Goal: Task Accomplishment & Management: Manage account settings

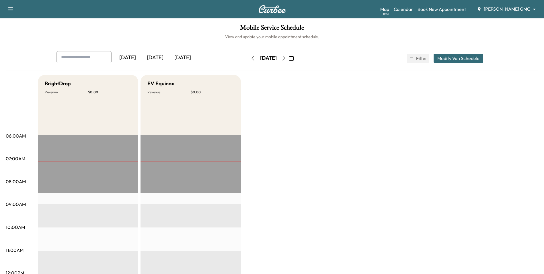
click at [153, 58] on div "[DATE]" at bounding box center [155, 57] width 28 height 13
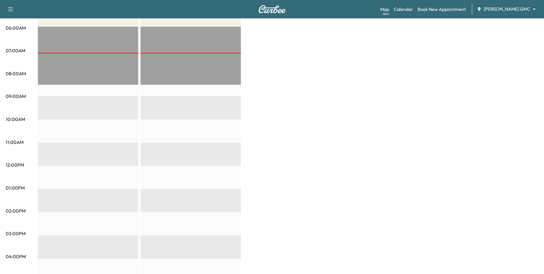
scroll to position [115, 0]
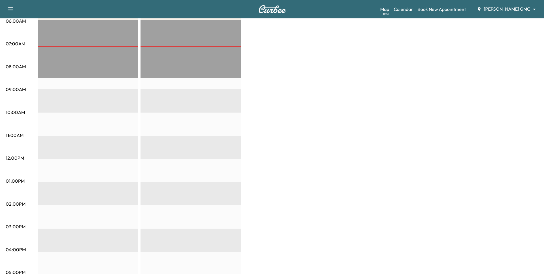
click at [365, 5] on div "Map Beta Calendar Book New Appointment [PERSON_NAME] GMC ******** ​" at bounding box center [459, 9] width 159 height 11
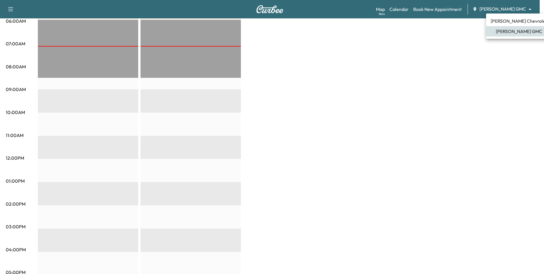
click at [365, 10] on body "Support Log Out Map Beta Calendar Book New Appointment [PERSON_NAME] GMC ******…" at bounding box center [272, 22] width 544 height 274
click at [365, 22] on span "[PERSON_NAME] Chevrolet" at bounding box center [519, 20] width 56 height 7
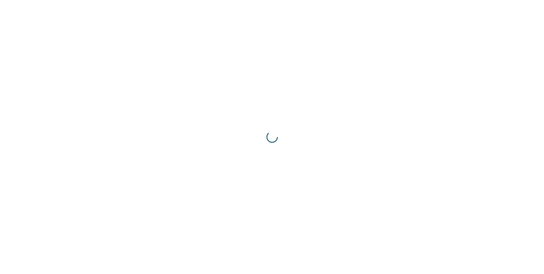
scroll to position [0, 0]
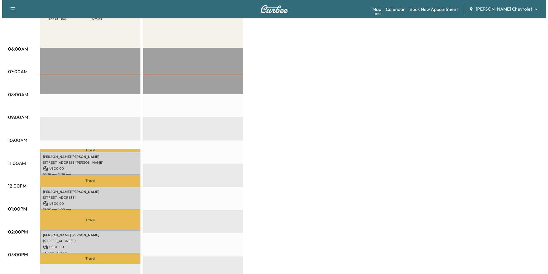
scroll to position [115, 0]
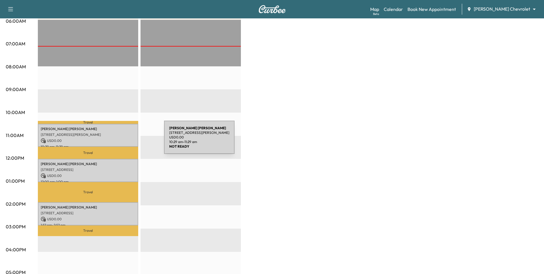
click at [119, 138] on p "USD 0.00" at bounding box center [88, 140] width 95 height 5
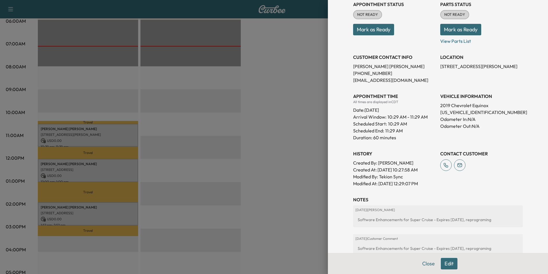
scroll to position [57, 0]
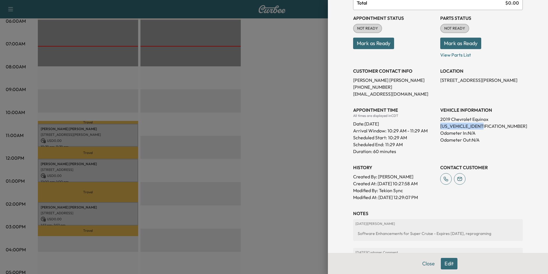
drag, startPoint x: 484, startPoint y: 125, endPoint x: 434, endPoint y: 127, distance: 50.5
click at [365, 127] on div "Appointment Status NOT READY Mark as Ready Parts Status NOT READY Mark as Ready…" at bounding box center [438, 105] width 170 height 190
drag, startPoint x: 434, startPoint y: 127, endPoint x: 439, endPoint y: 126, distance: 4.7
copy p "[US_VEHICLE_IDENTIFICATION_NUMBER]"
click at [287, 126] on div at bounding box center [274, 137] width 548 height 274
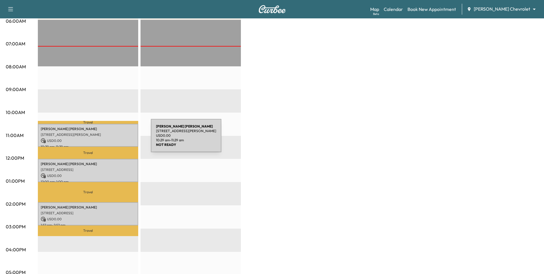
click at [108, 139] on p "USD 0.00" at bounding box center [88, 140] width 95 height 5
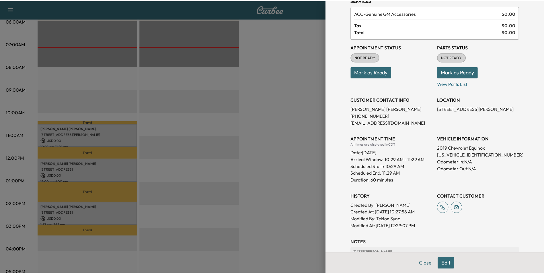
scroll to position [0, 0]
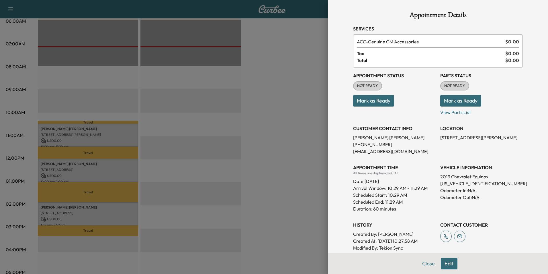
click at [285, 152] on div at bounding box center [274, 137] width 548 height 274
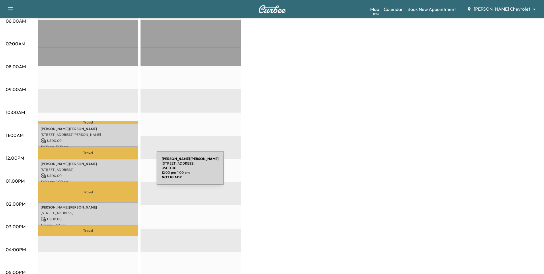
click at [114, 173] on p "USD 0.00" at bounding box center [88, 175] width 95 height 5
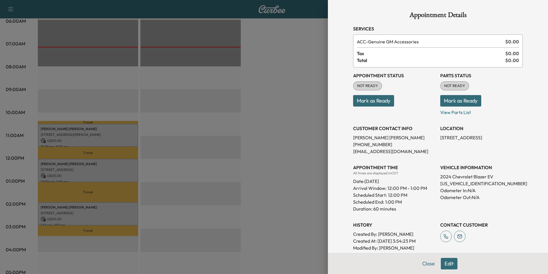
click at [297, 151] on div at bounding box center [274, 137] width 548 height 274
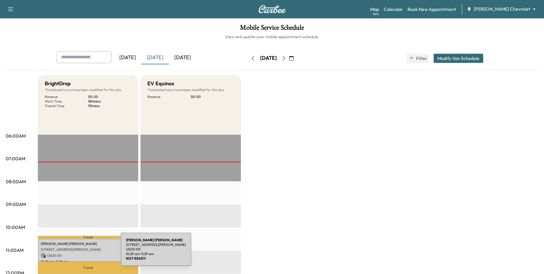
click at [80, 193] on div "[PERSON_NAME] [STREET_ADDRESS][PERSON_NAME] USD 0.00 10:29 am - 11:29 am" at bounding box center [88, 249] width 100 height 23
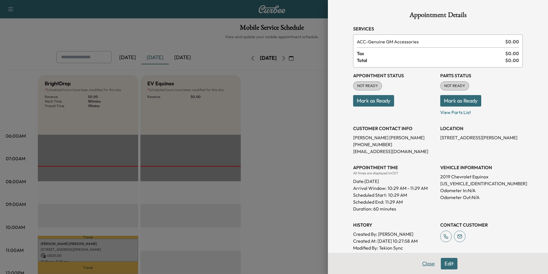
click at [365, 193] on button "Close" at bounding box center [429, 263] width 20 height 11
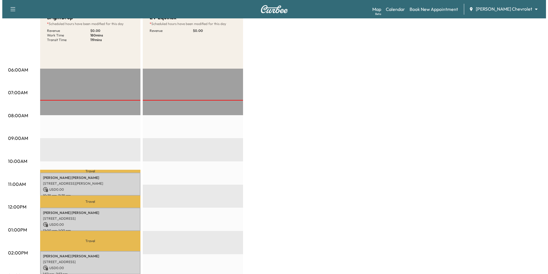
scroll to position [86, 0]
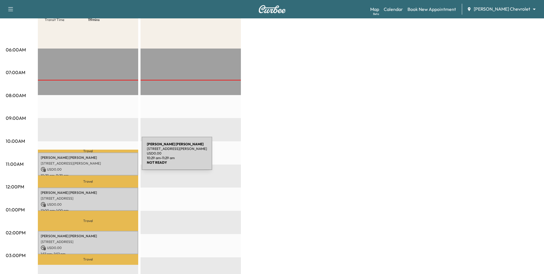
click at [99, 157] on p "[PERSON_NAME]" at bounding box center [88, 157] width 95 height 5
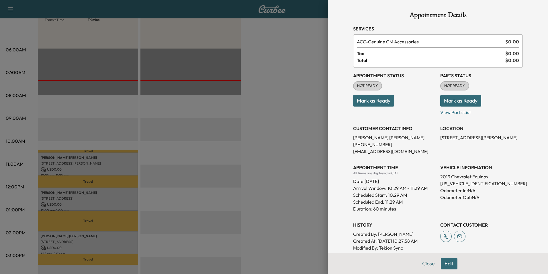
click at [365, 193] on button "Close" at bounding box center [429, 263] width 20 height 11
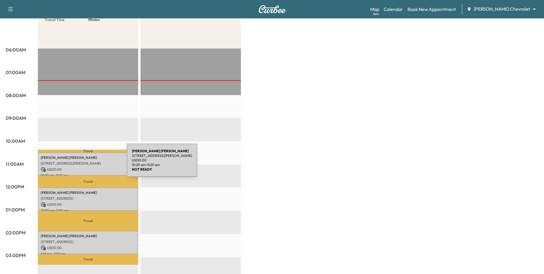
click at [85, 164] on p "[STREET_ADDRESS][PERSON_NAME]" at bounding box center [88, 163] width 95 height 5
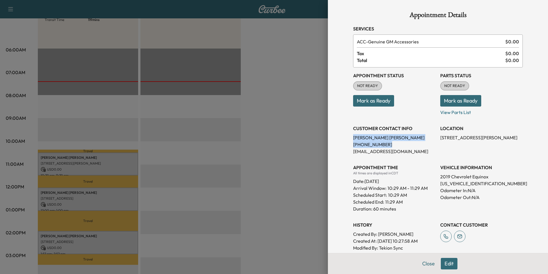
drag, startPoint x: 381, startPoint y: 145, endPoint x: 344, endPoint y: 138, distance: 38.0
click at [346, 138] on div "Appointment Details Services ACC - Genuine GM Accessories $ 0.00 Tax $ 0.00 Tot…" at bounding box center [438, 184] width 184 height 369
drag, startPoint x: 344, startPoint y: 138, endPoint x: 356, endPoint y: 141, distance: 12.3
copy div "[PERSON_NAME] [PHONE_NUMBER]"
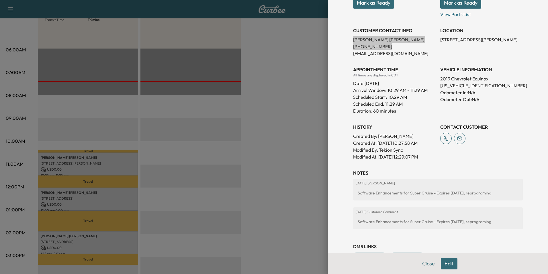
scroll to position [116, 0]
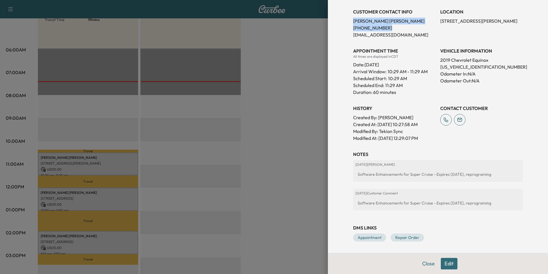
click at [365, 193] on button "Edit" at bounding box center [449, 263] width 17 height 11
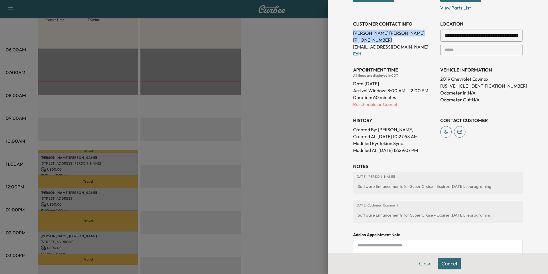
scroll to position [128, 0]
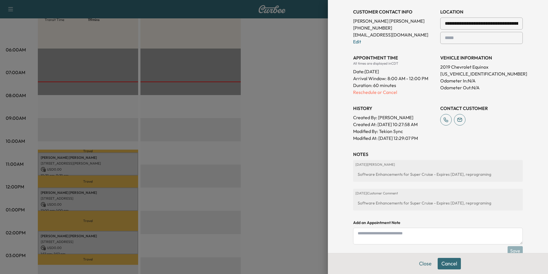
paste textarea "**********"
click at [364, 193] on textarea "**********" at bounding box center [438, 235] width 170 height 17
click at [365, 193] on textarea "**********" at bounding box center [438, 235] width 170 height 17
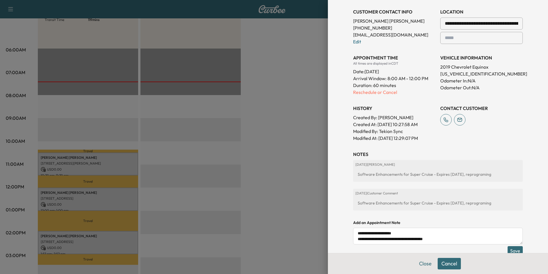
type textarea "**********"
click at [365, 193] on button "Save" at bounding box center [515, 250] width 15 height 9
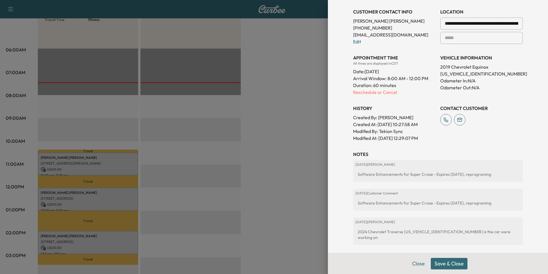
click at [264, 122] on div at bounding box center [274, 137] width 548 height 274
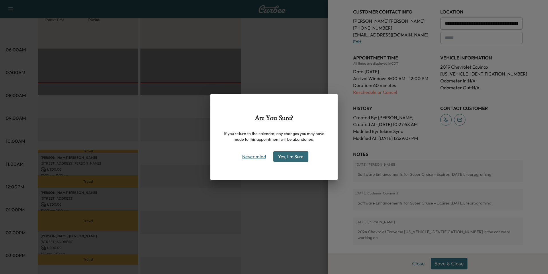
click at [262, 159] on button "Never mind" at bounding box center [254, 156] width 29 height 9
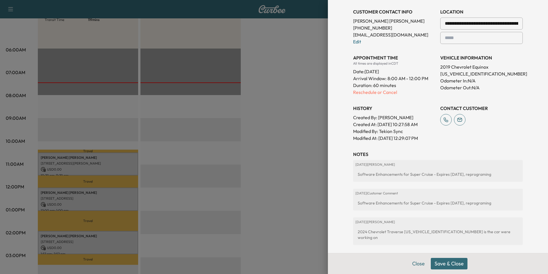
click at [365, 193] on button "Save & Close" at bounding box center [449, 263] width 37 height 11
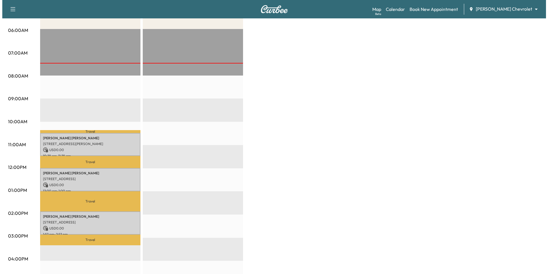
scroll to position [115, 0]
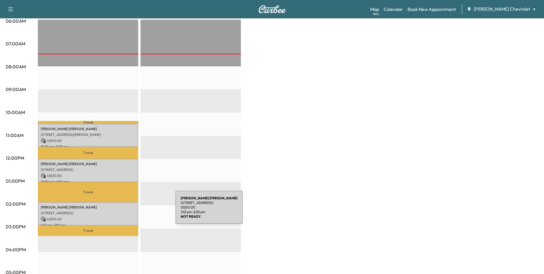
click at [132, 193] on p "[STREET_ADDRESS]" at bounding box center [88, 213] width 95 height 5
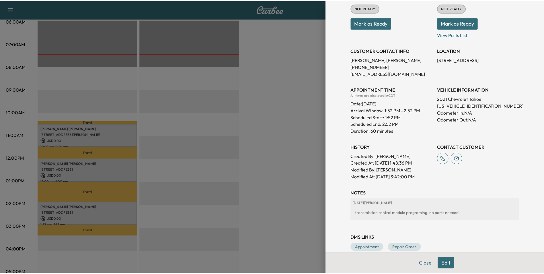
scroll to position [88, 0]
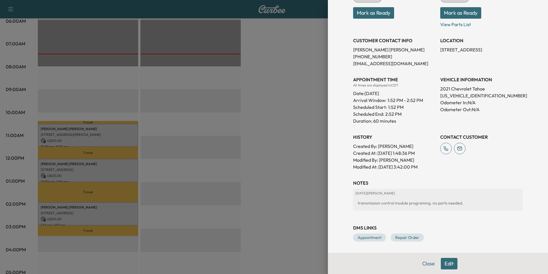
click at [292, 193] on div at bounding box center [274, 137] width 548 height 274
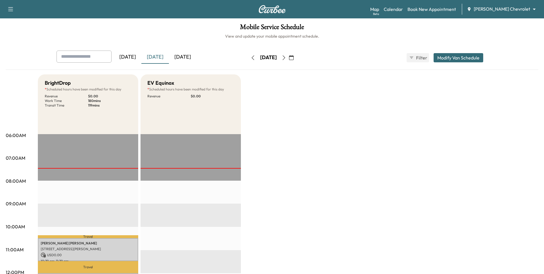
scroll to position [0, 0]
click at [289, 59] on button "button" at bounding box center [284, 58] width 10 height 9
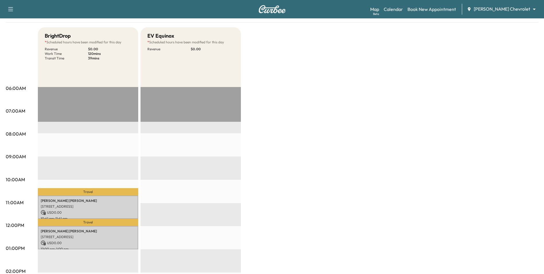
scroll to position [143, 0]
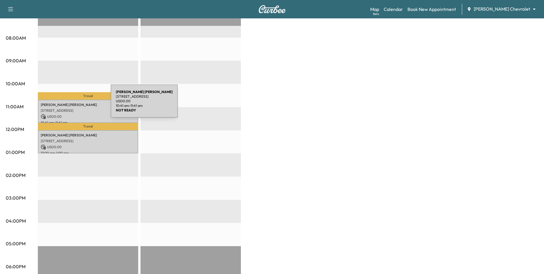
click at [68, 104] on p "[PERSON_NAME]" at bounding box center [88, 104] width 95 height 5
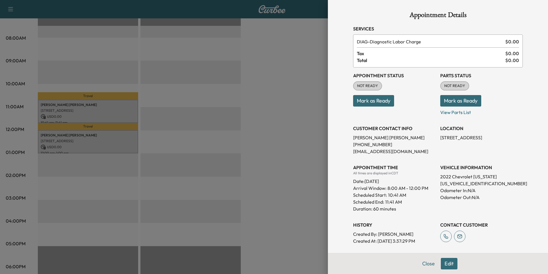
click at [269, 139] on div at bounding box center [274, 137] width 548 height 274
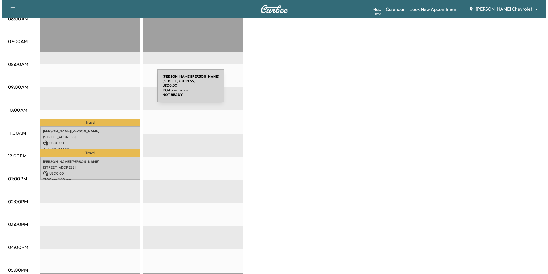
scroll to position [115, 0]
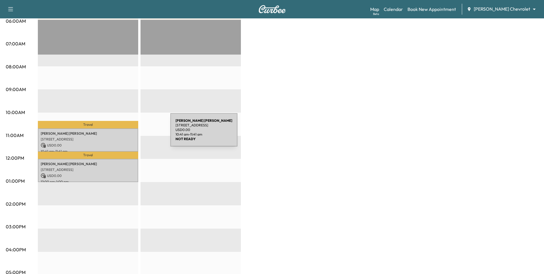
click at [127, 133] on p "[PERSON_NAME]" at bounding box center [88, 133] width 95 height 5
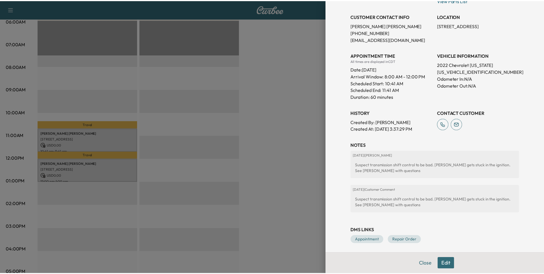
scroll to position [114, 0]
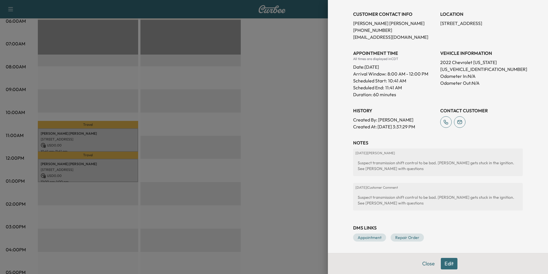
click at [291, 190] on div at bounding box center [274, 137] width 548 height 274
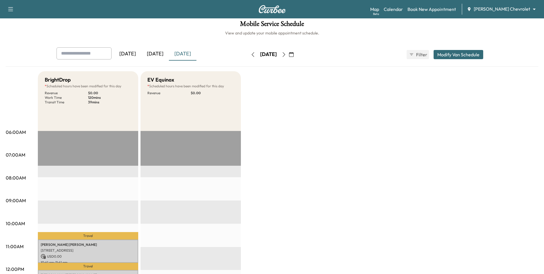
scroll to position [0, 0]
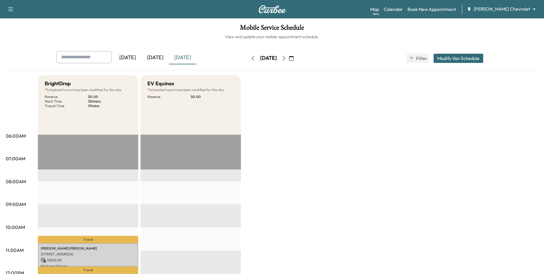
click at [286, 59] on icon "button" at bounding box center [284, 58] width 5 height 5
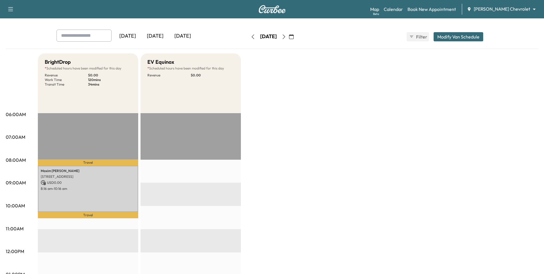
scroll to position [115, 0]
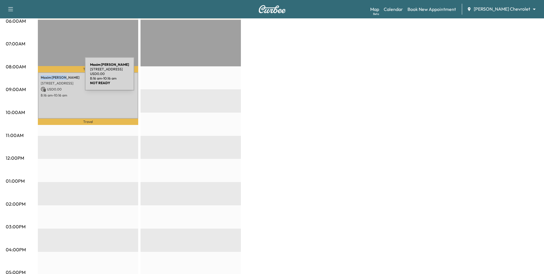
drag, startPoint x: 69, startPoint y: 78, endPoint x: 39, endPoint y: 77, distance: 29.3
click at [39, 77] on div "[PERSON_NAME] 11970 ALBAVAR PATH, [GEOGRAPHIC_DATA], [GEOGRAPHIC_DATA] USD 0.00…" at bounding box center [88, 95] width 100 height 46
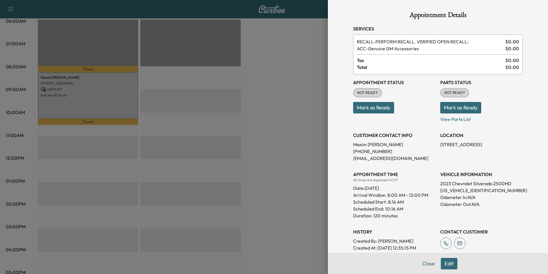
drag, startPoint x: 41, startPoint y: 77, endPoint x: 217, endPoint y: 154, distance: 192.0
click at [204, 154] on div at bounding box center [274, 137] width 548 height 274
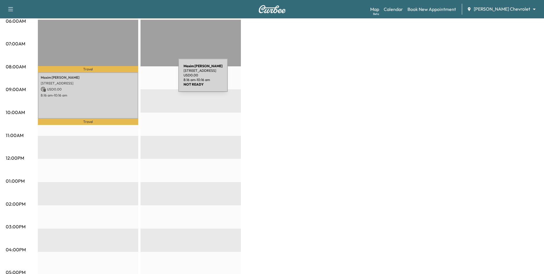
click at [135, 79] on div "[PERSON_NAME] 11970 ALBAVAR PATH, [GEOGRAPHIC_DATA], [GEOGRAPHIC_DATA] USD 0.00…" at bounding box center [88, 95] width 100 height 46
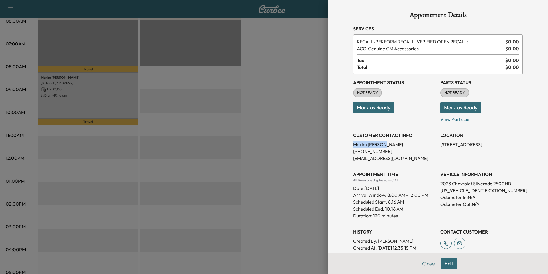
drag, startPoint x: 384, startPoint y: 143, endPoint x: 348, endPoint y: 143, distance: 35.8
click at [348, 143] on div "Appointment Details Services RECALL - PERFORM RECALL. VERIFIED OPEN RECALL: $ 0…" at bounding box center [438, 205] width 184 height 410
drag, startPoint x: 348, startPoint y: 143, endPoint x: 352, endPoint y: 142, distance: 4.7
copy p "[PERSON_NAME]"
click at [279, 114] on div at bounding box center [274, 137] width 548 height 274
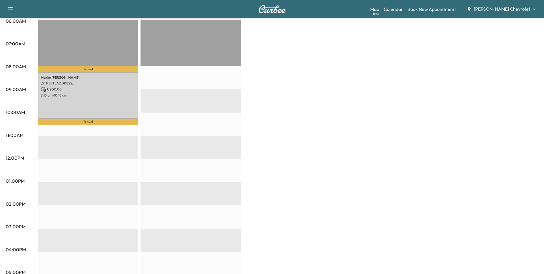
scroll to position [29, 0]
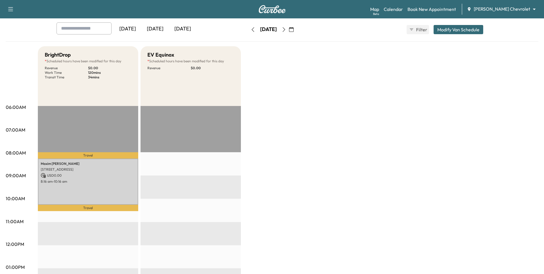
click at [251, 30] on icon "button" at bounding box center [253, 29] width 5 height 5
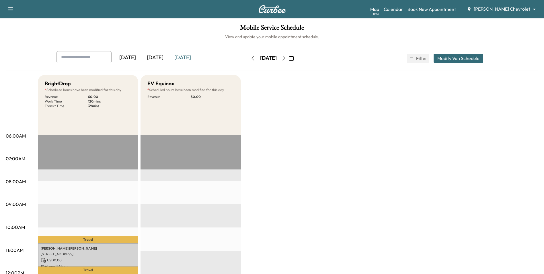
click at [286, 57] on icon "button" at bounding box center [284, 58] width 5 height 5
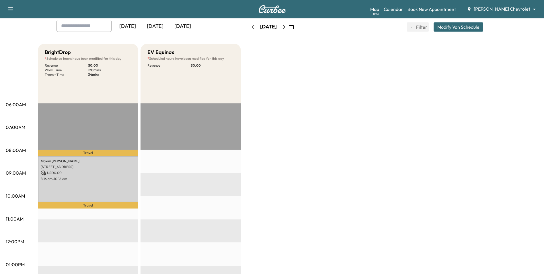
scroll to position [29, 0]
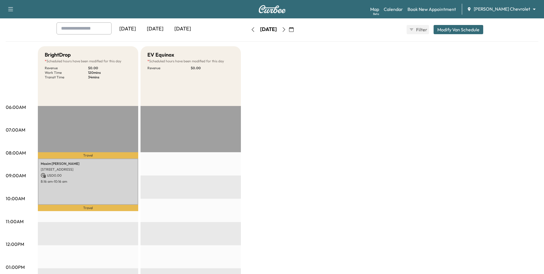
click at [296, 30] on button "button" at bounding box center [292, 29] width 10 height 9
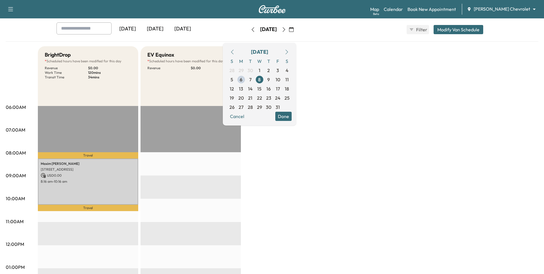
click at [330, 89] on div "BrightDrop * Scheduled hours have been modified for this day Revenue $ 0.00 Wor…" at bounding box center [288, 261] width 500 height 430
click at [289, 32] on div "[DATE]" at bounding box center [268, 29] width 41 height 9
click at [286, 29] on icon "button" at bounding box center [284, 29] width 5 height 5
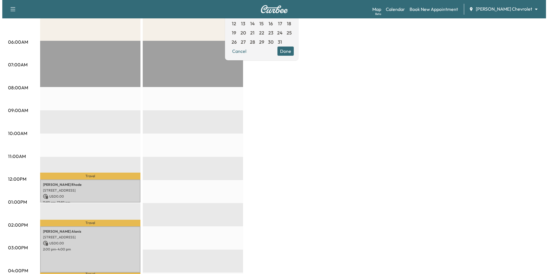
scroll to position [115, 0]
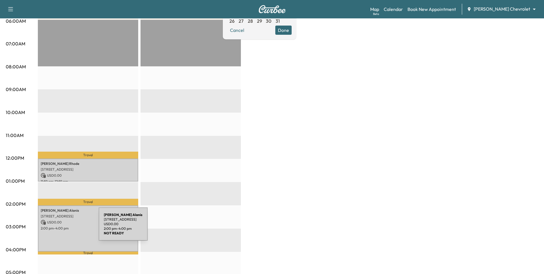
click at [56, 193] on p "2:00 pm - 4:00 pm" at bounding box center [88, 228] width 95 height 5
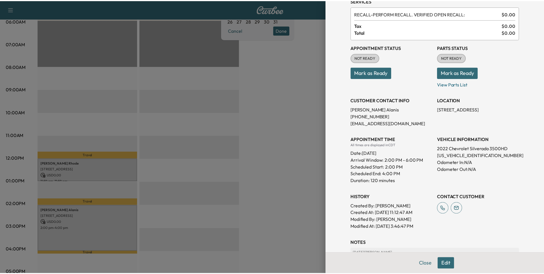
scroll to position [143, 0]
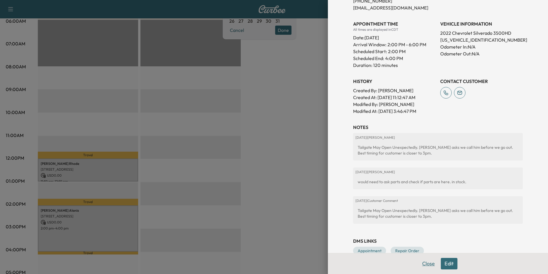
click at [365, 193] on button "Close" at bounding box center [429, 263] width 20 height 11
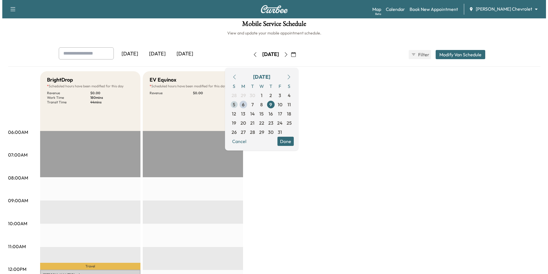
scroll to position [0, 0]
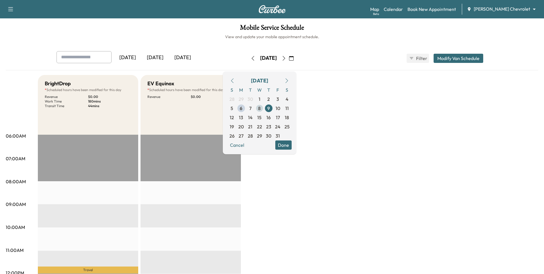
click at [261, 109] on span "8" at bounding box center [259, 108] width 3 height 7
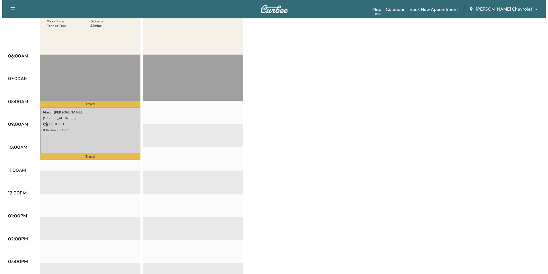
scroll to position [86, 0]
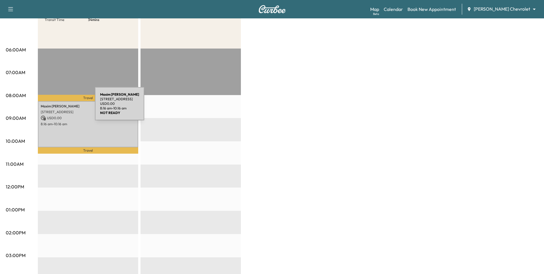
click at [52, 107] on p "[PERSON_NAME]" at bounding box center [88, 106] width 95 height 5
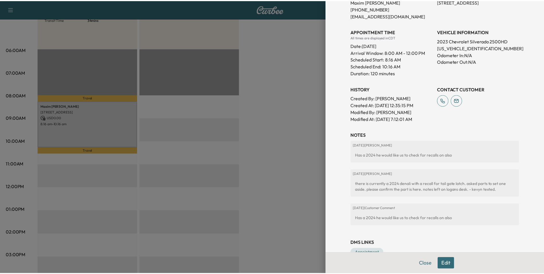
scroll to position [143, 0]
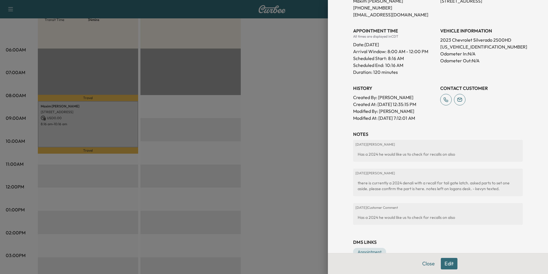
click at [307, 193] on div at bounding box center [274, 137] width 548 height 274
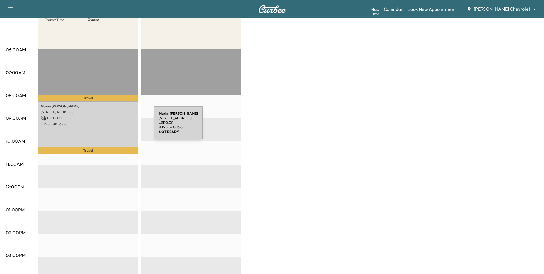
click at [111, 126] on div "[PERSON_NAME] 11970 ALBAVAR PATH, [GEOGRAPHIC_DATA], [GEOGRAPHIC_DATA] USD 0.00…" at bounding box center [88, 124] width 100 height 46
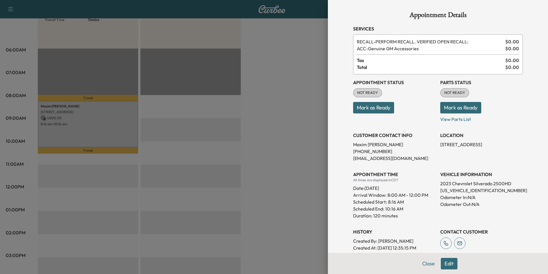
click at [296, 191] on div at bounding box center [274, 137] width 548 height 274
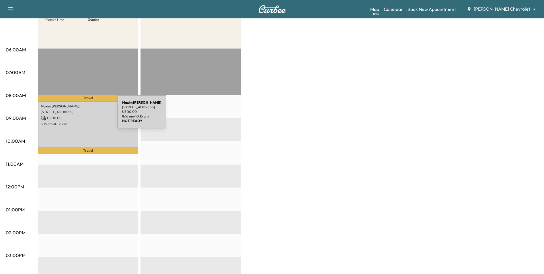
click at [79, 120] on div "[PERSON_NAME] 11970 ALBAVAR PATH, [GEOGRAPHIC_DATA], [GEOGRAPHIC_DATA] USD 0.00…" at bounding box center [88, 124] width 100 height 46
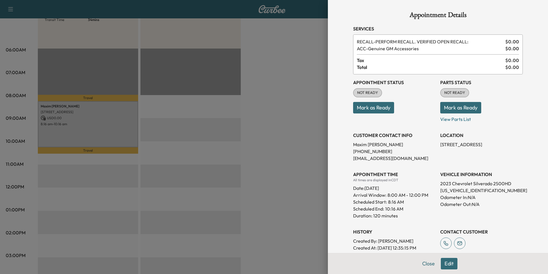
click at [365, 193] on button "Edit" at bounding box center [449, 263] width 17 height 11
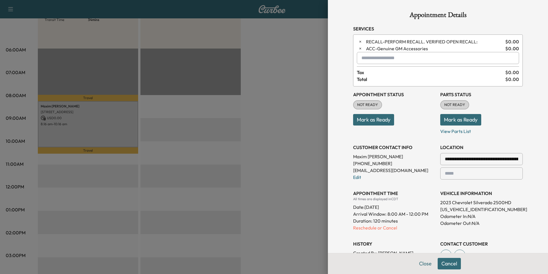
click at [365, 59] on input "text" at bounding box center [438, 58] width 162 height 12
click at [365, 193] on button "Cancel" at bounding box center [449, 263] width 23 height 11
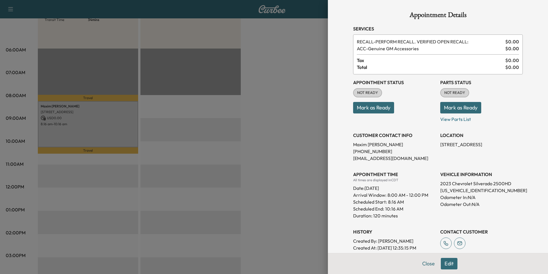
click at [299, 193] on div at bounding box center [274, 137] width 548 height 274
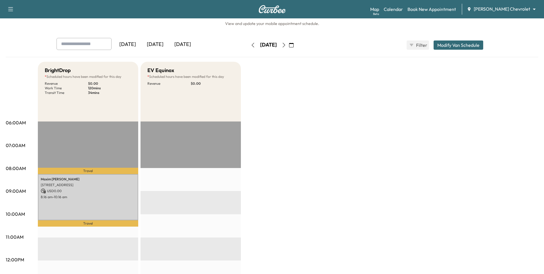
scroll to position [0, 0]
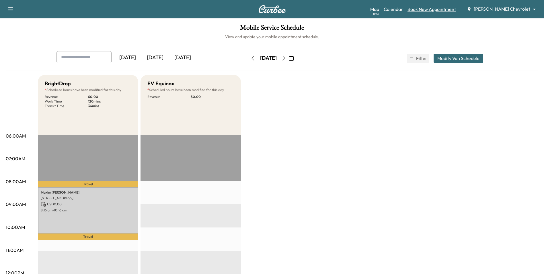
click at [365, 9] on link "Book New Appointment" at bounding box center [432, 9] width 48 height 7
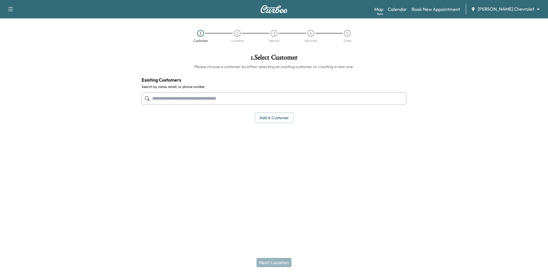
paste input "**********"
click at [161, 99] on input "**********" at bounding box center [274, 98] width 265 height 12
click at [159, 98] on input "**********" at bounding box center [274, 98] width 265 height 12
click at [160, 99] on input "**********" at bounding box center [274, 98] width 265 height 12
type input "**********"
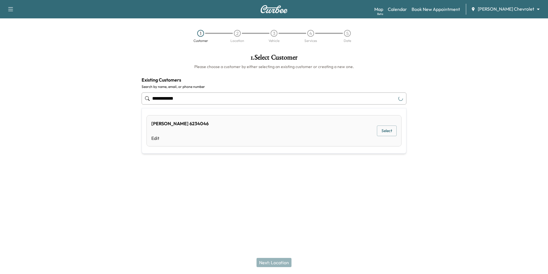
drag, startPoint x: 198, startPoint y: 101, endPoint x: 197, endPoint y: 107, distance: 6.1
click at [198, 101] on input "**********" at bounding box center [274, 98] width 265 height 12
paste input "**********"
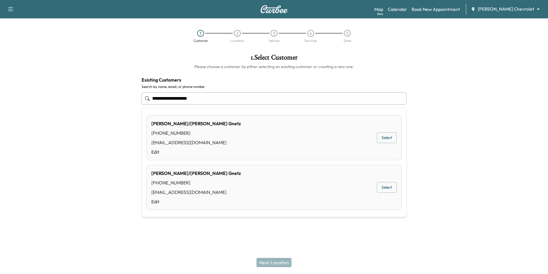
click at [227, 141] on div "[PERSON_NAME]/[PERSON_NAME] [PHONE_NUMBER] [EMAIL_ADDRESS][DOMAIN_NAME] Edit Se…" at bounding box center [274, 137] width 255 height 45
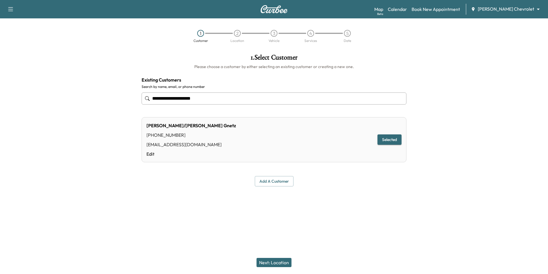
type input "**********"
click at [274, 193] on button "Next: Location" at bounding box center [274, 262] width 35 height 9
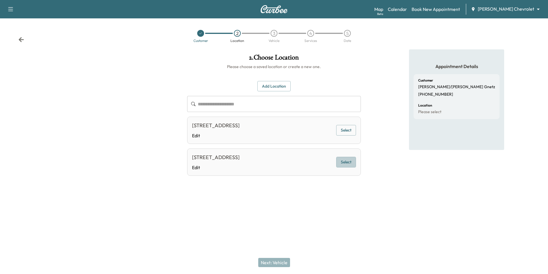
click at [345, 162] on button "Select" at bounding box center [346, 162] width 20 height 11
click at [281, 193] on button "Next: Vehicle" at bounding box center [274, 262] width 32 height 9
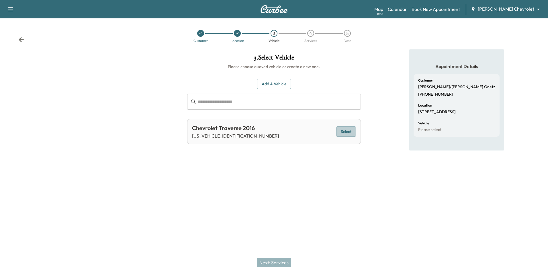
click at [348, 135] on button "Select" at bounding box center [346, 131] width 20 height 11
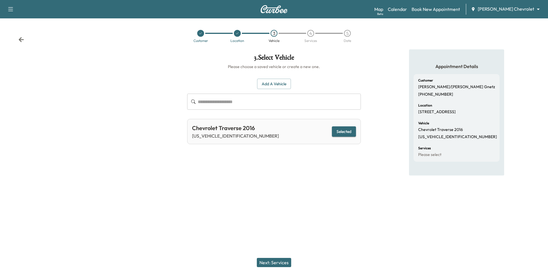
drag, startPoint x: 286, startPoint y: 257, endPoint x: 287, endPoint y: 262, distance: 4.9
click at [286, 193] on div "Next: Services" at bounding box center [274, 262] width 548 height 23
click at [287, 193] on button "Next: Services" at bounding box center [274, 262] width 34 height 9
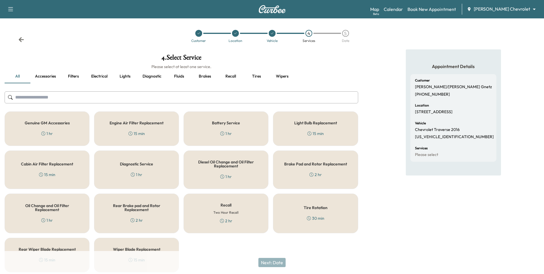
drag, startPoint x: 59, startPoint y: 216, endPoint x: 71, endPoint y: 223, distance: 13.8
click at [59, 193] on div "Oil Change and Oil Filter Replacement 1 hr" at bounding box center [47, 213] width 85 height 40
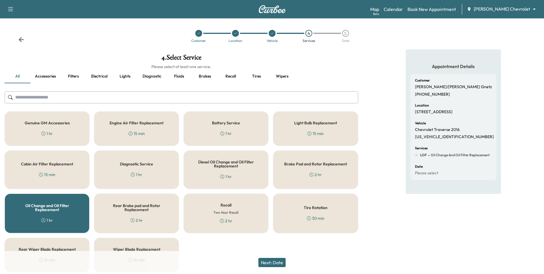
click at [275, 193] on button "Next: Date" at bounding box center [271, 262] width 27 height 9
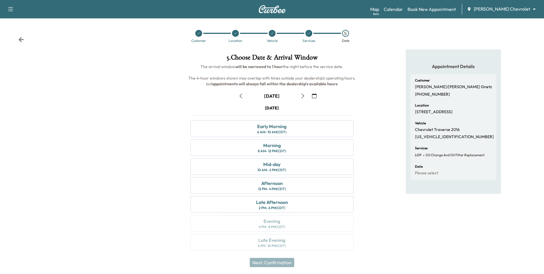
click at [314, 96] on icon "button" at bounding box center [314, 95] width 5 height 5
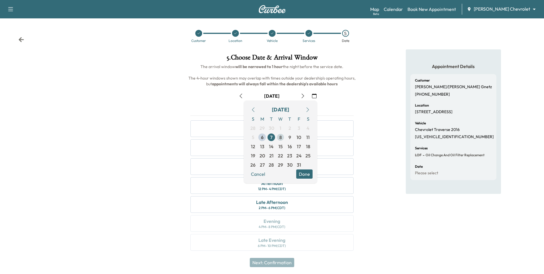
click at [281, 139] on span "8" at bounding box center [280, 137] width 3 height 7
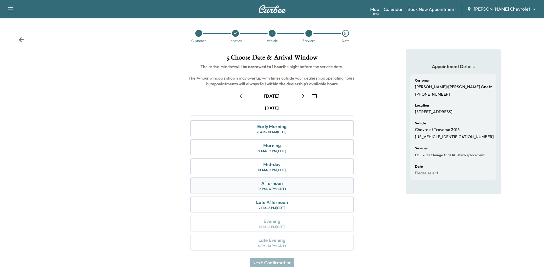
click at [280, 188] on div "12 PM - 4 PM (CDT)" at bounding box center [272, 188] width 28 height 5
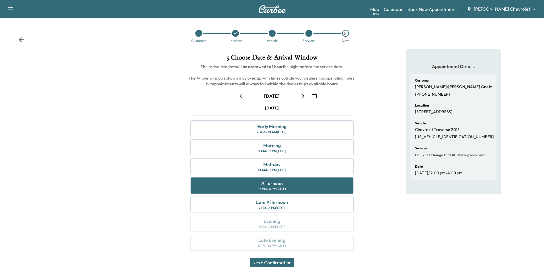
click at [274, 193] on button "Next: Confirmation" at bounding box center [272, 262] width 44 height 9
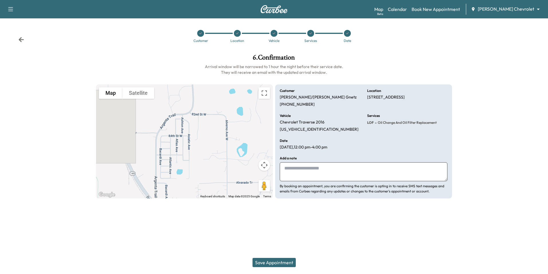
click at [299, 172] on textarea at bounding box center [364, 171] width 168 height 19
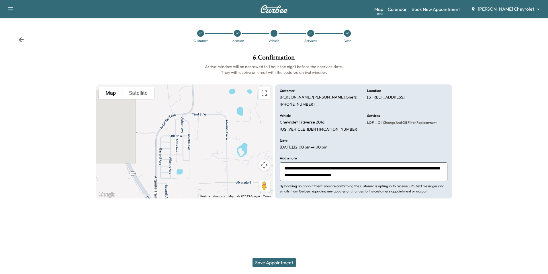
click at [307, 169] on textarea "**********" at bounding box center [364, 171] width 168 height 19
click at [365, 176] on textarea "**********" at bounding box center [364, 171] width 168 height 19
drag, startPoint x: 379, startPoint y: 176, endPoint x: 324, endPoint y: 170, distance: 55.7
click at [324, 170] on textarea "**********" at bounding box center [364, 171] width 168 height 19
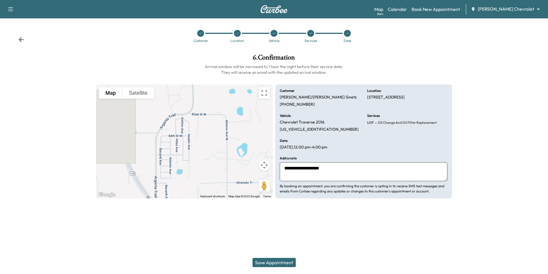
click at [349, 168] on textarea "**********" at bounding box center [364, 171] width 168 height 19
click at [365, 168] on textarea "**********" at bounding box center [364, 171] width 168 height 19
type textarea "**********"
click at [289, 193] on button "Save Appointment" at bounding box center [274, 262] width 43 height 9
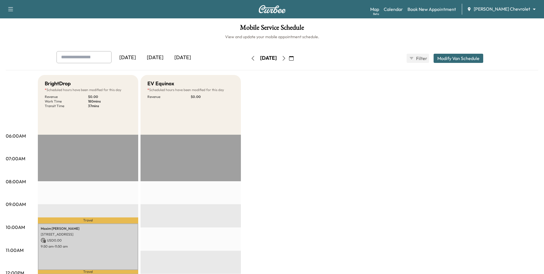
click at [252, 59] on icon "button" at bounding box center [253, 58] width 3 height 5
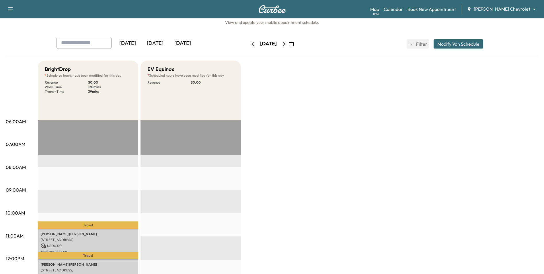
scroll to position [29, 0]
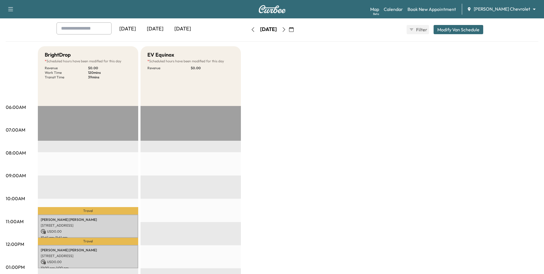
click at [113, 193] on p "[STREET_ADDRESS]" at bounding box center [88, 225] width 95 height 5
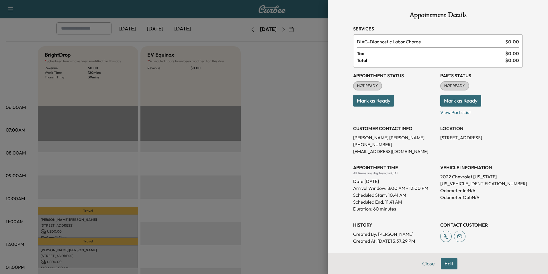
click at [201, 161] on div at bounding box center [274, 137] width 548 height 274
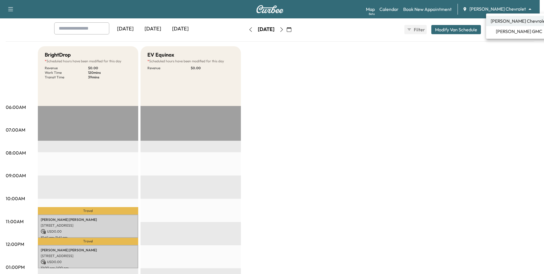
click at [365, 11] on body "Support Log Out Map Beta Calendar Book New Appointment [PERSON_NAME] Chevrolet …" at bounding box center [272, 108] width 544 height 274
click at [365, 36] on li "[PERSON_NAME] GMC" at bounding box center [519, 31] width 66 height 10
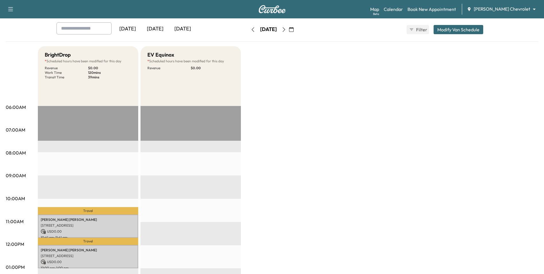
scroll to position [0, 0]
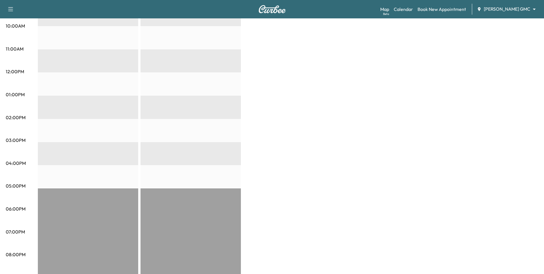
scroll to position [209, 0]
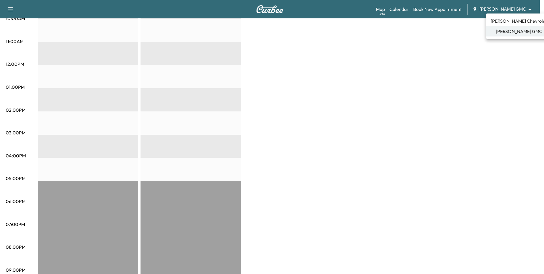
drag, startPoint x: 510, startPoint y: 22, endPoint x: 465, endPoint y: 56, distance: 56.2
click at [365, 23] on span "[PERSON_NAME] Chevrolet" at bounding box center [519, 20] width 56 height 7
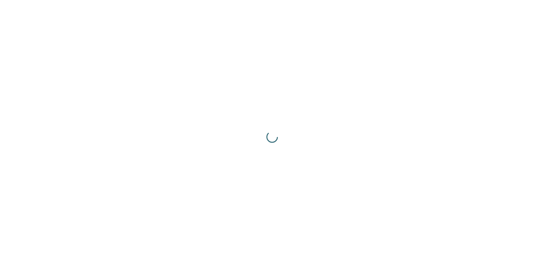
scroll to position [0, 0]
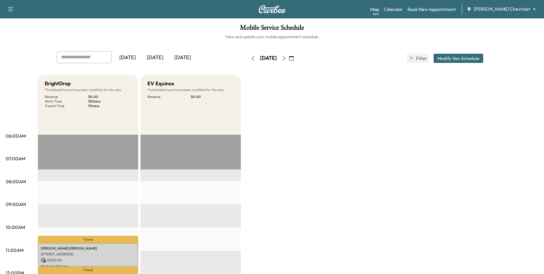
click at [285, 58] on icon "button" at bounding box center [283, 58] width 3 height 5
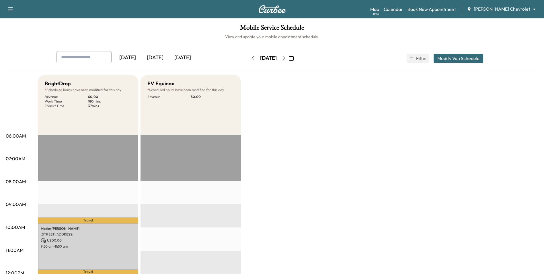
click at [294, 57] on icon "button" at bounding box center [291, 58] width 5 height 5
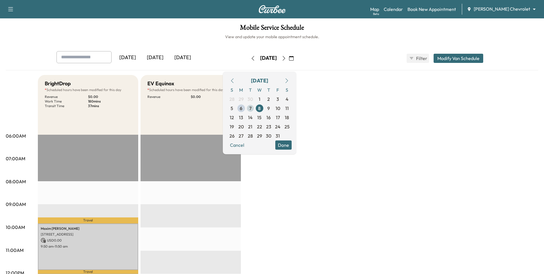
click at [255, 108] on span "7" at bounding box center [250, 108] width 9 height 9
type input "***"
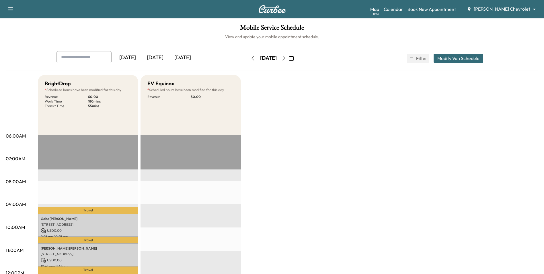
click at [365, 57] on button "Modify Van Schedule" at bounding box center [459, 58] width 50 height 9
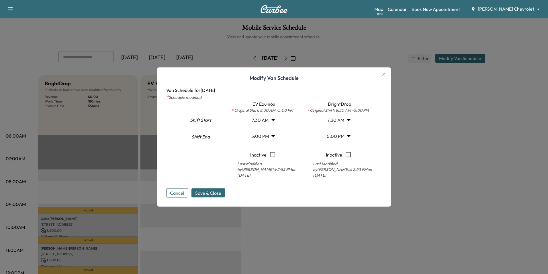
click at [349, 121] on body "Support Log Out Map Beta Calendar Book New Appointment [PERSON_NAME] Chevrolet …" at bounding box center [274, 137] width 548 height 274
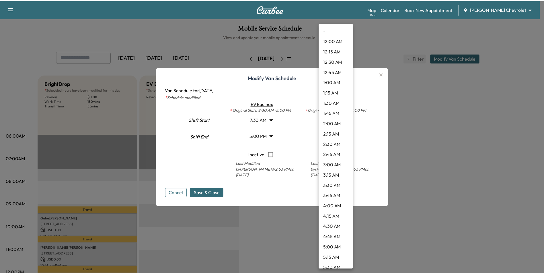
scroll to position [204, 0]
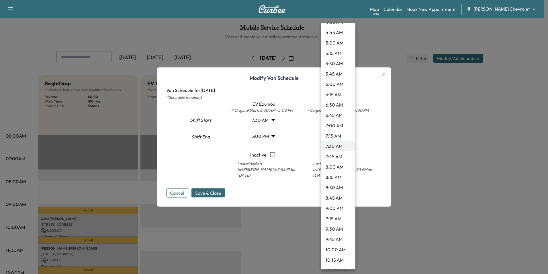
click at [336, 83] on li "6:00 AM" at bounding box center [338, 84] width 34 height 10
type input "*"
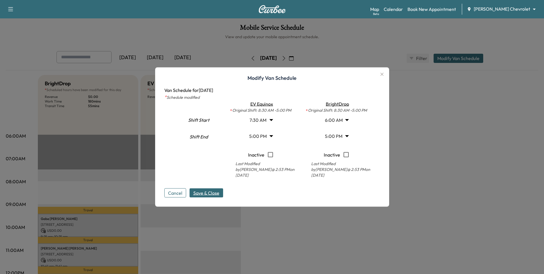
click at [215, 189] on span "Save & Close" at bounding box center [206, 192] width 26 height 7
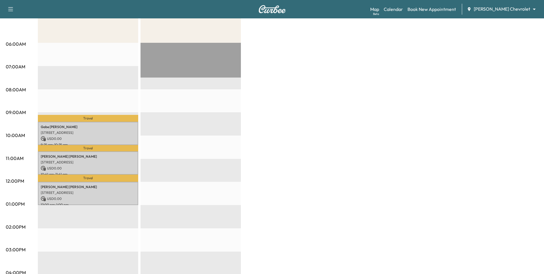
scroll to position [57, 0]
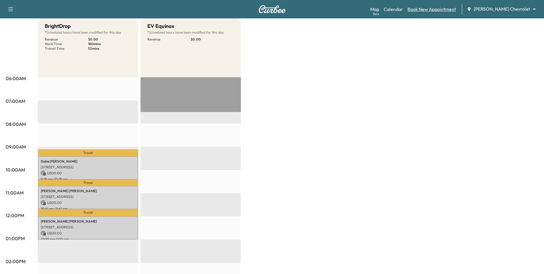
click at [365, 9] on link "Book New Appointment" at bounding box center [432, 9] width 48 height 7
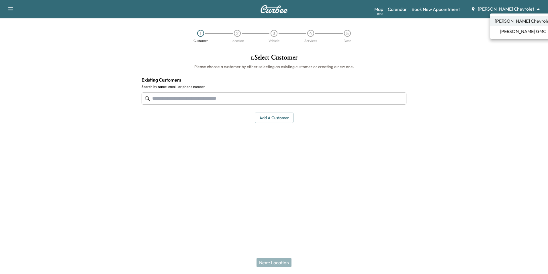
click at [365, 7] on body "Support Log Out Map Beta Calendar Book New Appointment [PERSON_NAME] Chevrolet …" at bounding box center [274, 137] width 548 height 274
click at [365, 33] on span "[PERSON_NAME] GMC" at bounding box center [523, 31] width 46 height 7
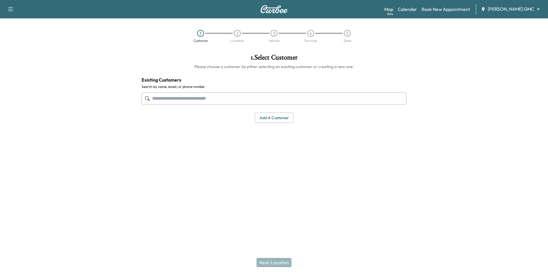
click at [210, 99] on input "text" at bounding box center [274, 98] width 265 height 12
click at [202, 98] on input "text" at bounding box center [274, 98] width 265 height 12
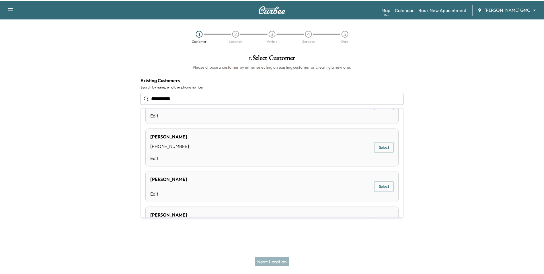
scroll to position [299, 0]
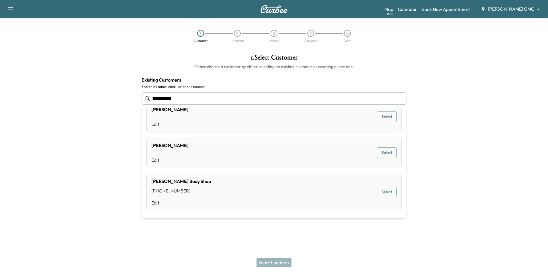
type input "**********"
drag, startPoint x: 78, startPoint y: 144, endPoint x: 304, endPoint y: 241, distance: 245.9
click at [79, 144] on div at bounding box center [68, 117] width 137 height 137
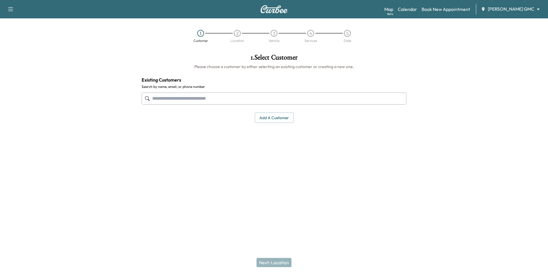
click at [286, 116] on button "Add a customer" at bounding box center [274, 117] width 39 height 11
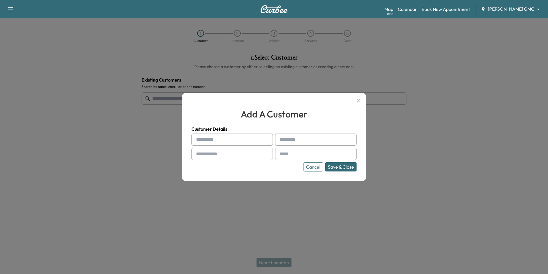
drag, startPoint x: 240, startPoint y: 139, endPoint x: 243, endPoint y: 142, distance: 4.5
click at [241, 140] on input "text" at bounding box center [232, 139] width 81 height 12
type input "***"
type input "********"
click at [248, 154] on input "text" at bounding box center [232, 154] width 81 height 12
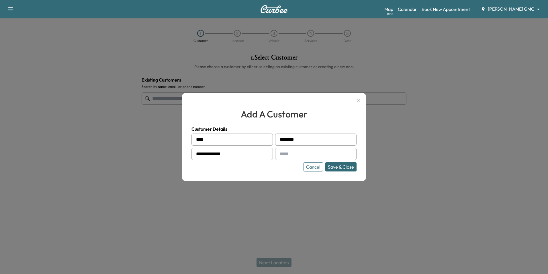
type input "**********"
click at [300, 152] on input "text" at bounding box center [315, 154] width 81 height 12
click at [286, 138] on input "********" at bounding box center [315, 139] width 81 height 12
type input "*******"
click at [289, 147] on div "**********" at bounding box center [274, 152] width 165 height 38
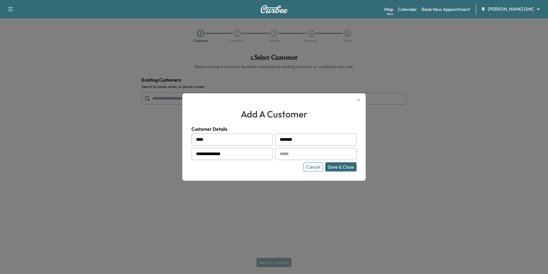
click at [286, 157] on input "text" at bounding box center [315, 154] width 81 height 12
type input "**********"
click at [295, 140] on input "*******" at bounding box center [315, 139] width 81 height 12
type input "******"
drag, startPoint x: 305, startPoint y: 152, endPoint x: 307, endPoint y: 154, distance: 3.3
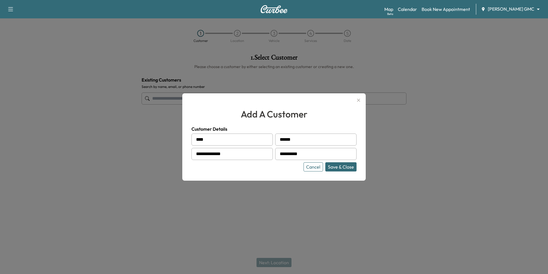
click at [306, 153] on input "**********" at bounding box center [315, 154] width 81 height 12
click at [303, 154] on input "**********" at bounding box center [315, 154] width 81 height 12
type input "**********"
click at [339, 166] on button "Save & Close" at bounding box center [341, 166] width 31 height 9
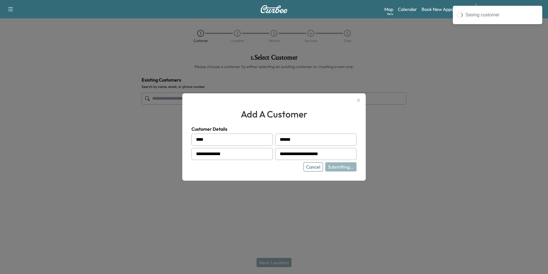
type input "**********"
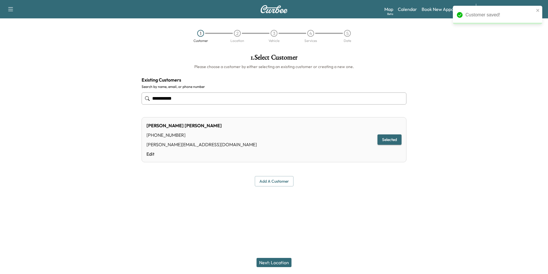
click at [273, 193] on button "Next: Location" at bounding box center [274, 262] width 35 height 9
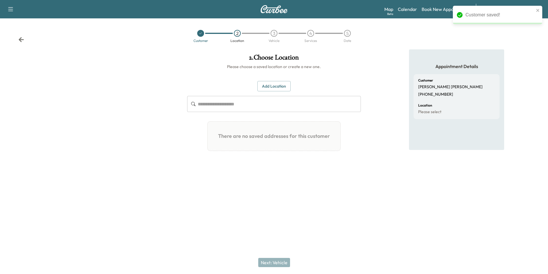
click at [281, 89] on button "Add Location" at bounding box center [274, 86] width 33 height 11
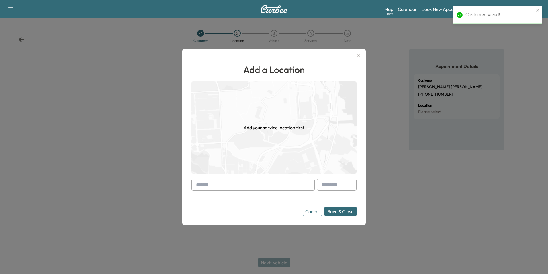
click at [254, 183] on input "text" at bounding box center [253, 184] width 123 height 12
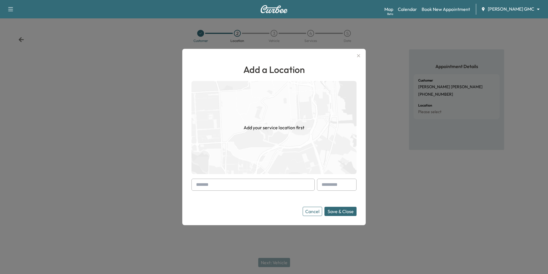
drag, startPoint x: 211, startPoint y: 183, endPoint x: 246, endPoint y: 189, distance: 35.5
click at [212, 184] on input "text" at bounding box center [253, 184] width 123 height 12
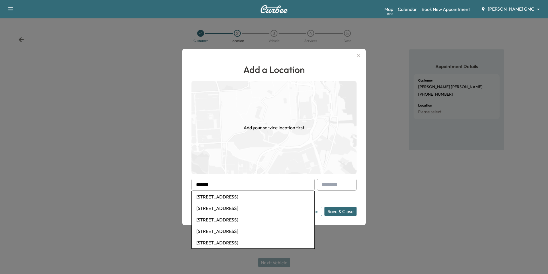
click at [248, 193] on li "[STREET_ADDRESS]" at bounding box center [253, 242] width 123 height 11
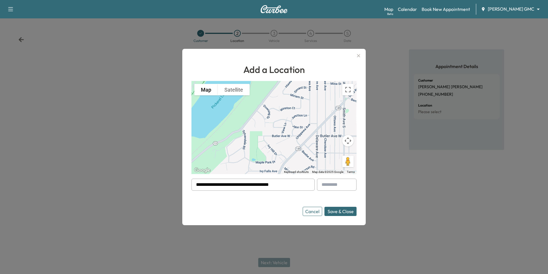
drag, startPoint x: 293, startPoint y: 184, endPoint x: 231, endPoint y: 185, distance: 62.0
click at [231, 185] on input "**********" at bounding box center [253, 184] width 123 height 12
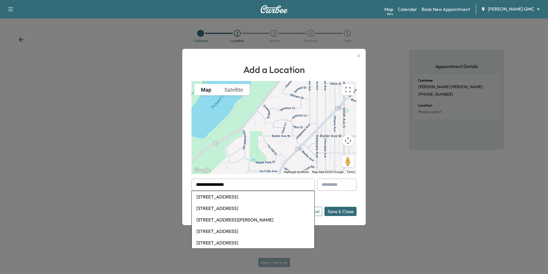
click at [221, 185] on input "**********" at bounding box center [253, 184] width 123 height 12
click at [209, 184] on input "**********" at bounding box center [253, 184] width 123 height 12
click at [211, 184] on input "**********" at bounding box center [253, 184] width 123 height 12
click at [218, 184] on input "**********" at bounding box center [253, 184] width 123 height 12
click at [239, 193] on li "[STREET_ADDRESS][PERSON_NAME]" at bounding box center [253, 196] width 123 height 11
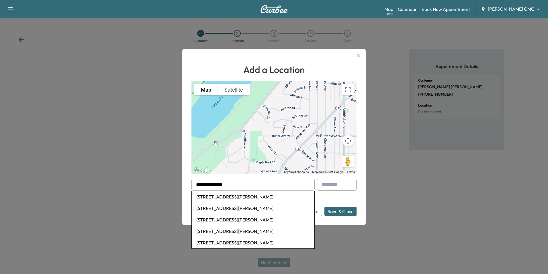
type input "**********"
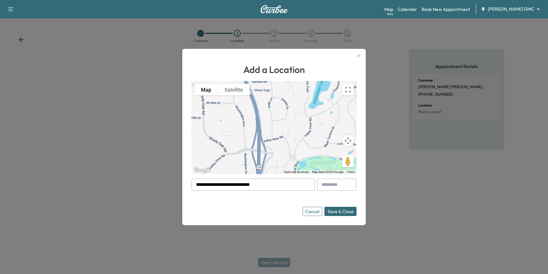
click at [351, 193] on button "Save & Close" at bounding box center [341, 210] width 32 height 9
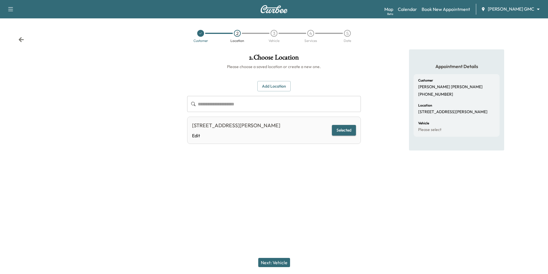
click at [285, 193] on button "Next: Vehicle" at bounding box center [274, 262] width 32 height 9
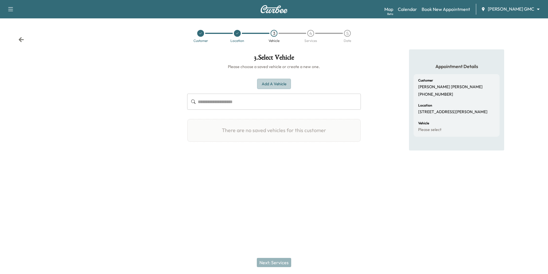
click at [278, 83] on button "Add a Vehicle" at bounding box center [274, 84] width 34 height 11
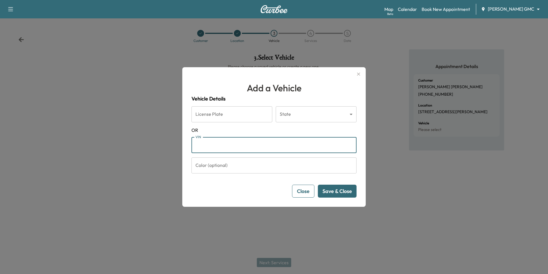
drag, startPoint x: 219, startPoint y: 143, endPoint x: 247, endPoint y: 114, distance: 39.6
click at [221, 142] on input "VIN" at bounding box center [274, 145] width 165 height 16
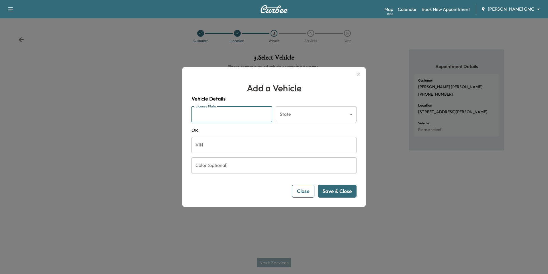
drag, startPoint x: 238, startPoint y: 108, endPoint x: 256, endPoint y: 118, distance: 19.9
click at [238, 108] on input "License Plate" at bounding box center [232, 114] width 81 height 16
drag, startPoint x: 250, startPoint y: 148, endPoint x: 254, endPoint y: 145, distance: 4.6
click at [250, 148] on input "VIN" at bounding box center [274, 145] width 165 height 16
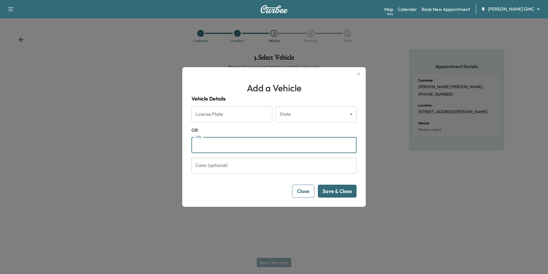
paste input "**********"
type input "**********"
click at [344, 193] on button "Save & Close" at bounding box center [337, 190] width 39 height 13
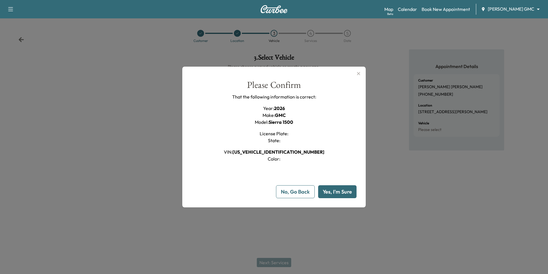
drag, startPoint x: 348, startPoint y: 195, endPoint x: 341, endPoint y: 208, distance: 14.9
click at [349, 193] on button "Yes, I'm Sure" at bounding box center [337, 191] width 38 height 13
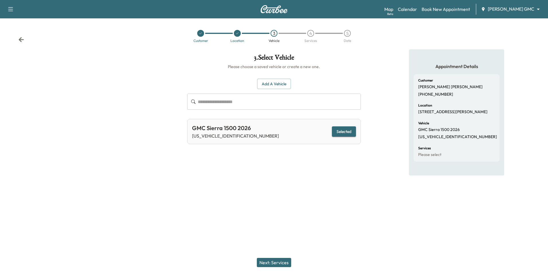
click at [284, 193] on button "Next: Services" at bounding box center [274, 262] width 34 height 9
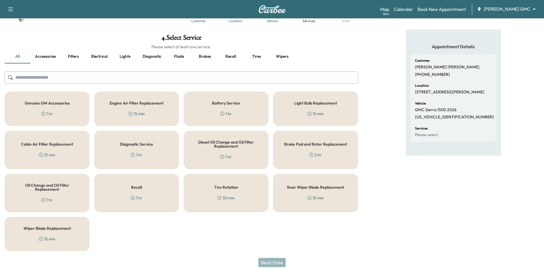
scroll to position [20, 0]
click at [72, 107] on div "Genuine GM Accessories 1 hr" at bounding box center [47, 108] width 85 height 34
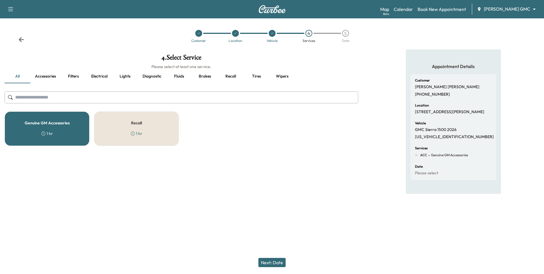
scroll to position [0, 0]
click at [276, 193] on button "Next: Date" at bounding box center [274, 262] width 27 height 9
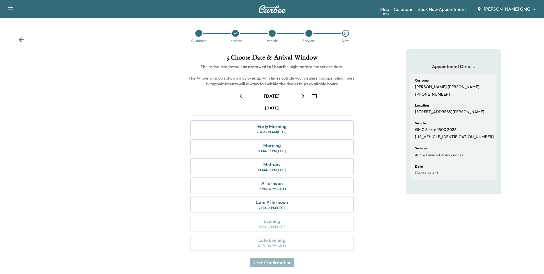
click at [312, 96] on icon "button" at bounding box center [314, 95] width 5 height 5
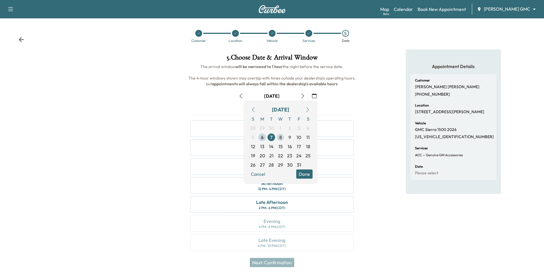
click at [281, 137] on span "8" at bounding box center [280, 137] width 3 height 7
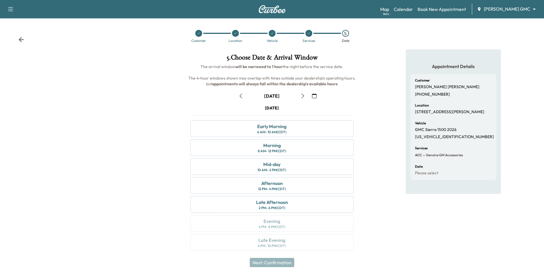
scroll to position [2, 0]
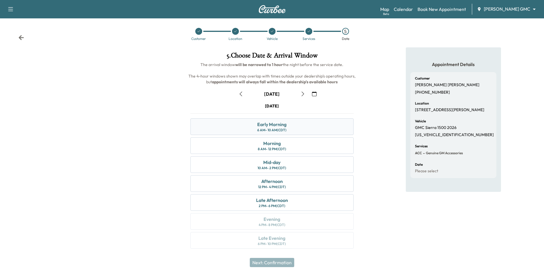
click at [297, 130] on div "Early Morning 6 AM - 10 AM (CDT)" at bounding box center [271, 126] width 163 height 17
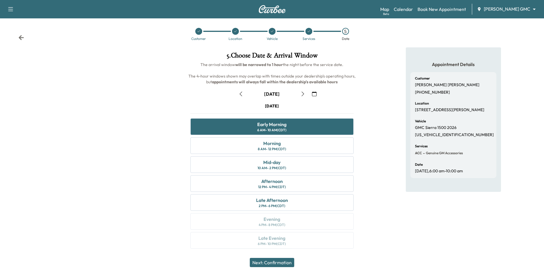
click at [280, 193] on button "Next: Confirmation" at bounding box center [272, 262] width 44 height 9
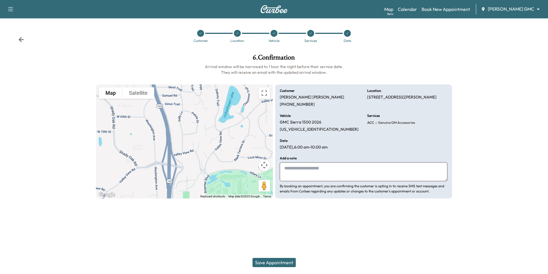
click at [304, 172] on textarea at bounding box center [364, 171] width 168 height 19
click at [315, 172] on textarea at bounding box center [364, 171] width 168 height 19
click at [291, 171] on textarea at bounding box center [364, 171] width 168 height 19
type textarea "**********"
click at [279, 193] on button "Save Appointment" at bounding box center [274, 262] width 43 height 9
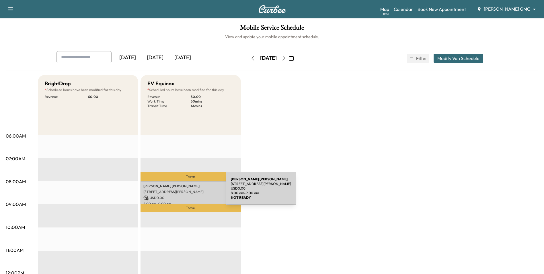
click at [183, 191] on p "[STREET_ADDRESS][PERSON_NAME]" at bounding box center [190, 191] width 95 height 5
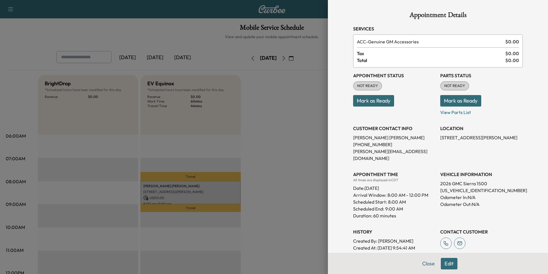
click at [270, 86] on div at bounding box center [274, 137] width 548 height 274
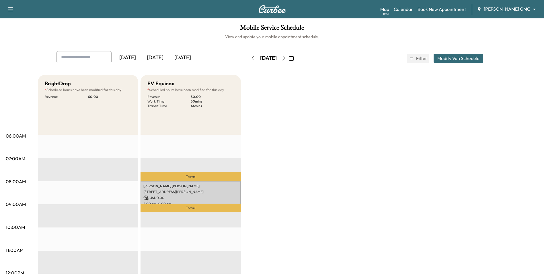
click at [365, 9] on body "Support Log Out Map Beta Calendar Book New Appointment [PERSON_NAME] GMC ******…" at bounding box center [272, 137] width 544 height 274
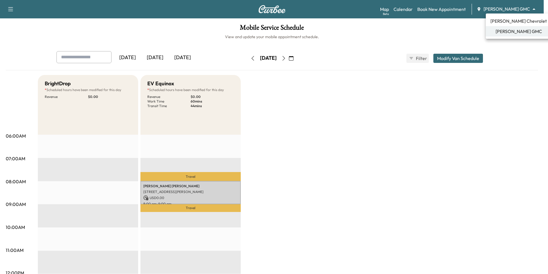
click at [365, 18] on span "[PERSON_NAME] Chevrolet" at bounding box center [519, 20] width 56 height 7
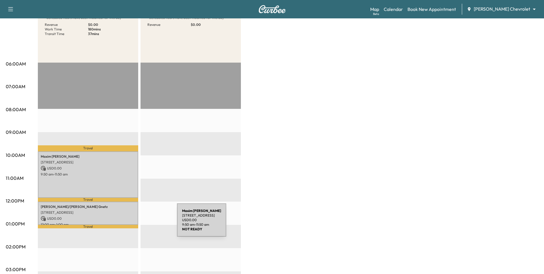
scroll to position [115, 0]
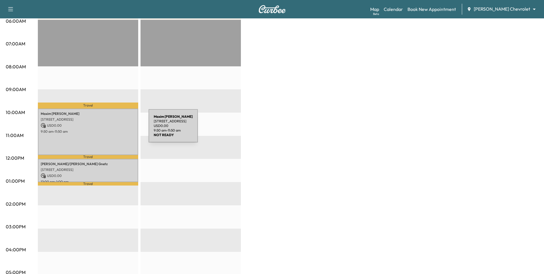
click at [106, 129] on p "9:50 am - 11:50 am" at bounding box center [88, 131] width 95 height 5
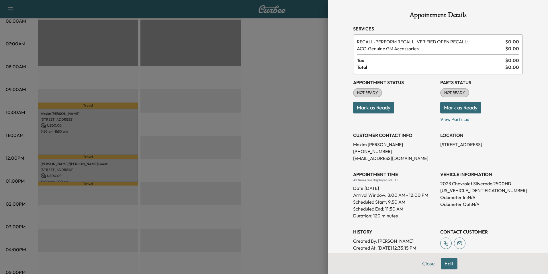
click at [184, 152] on div at bounding box center [274, 137] width 548 height 274
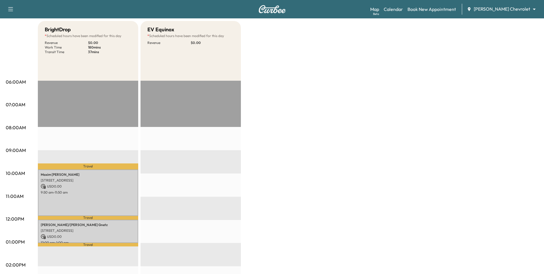
scroll to position [0, 0]
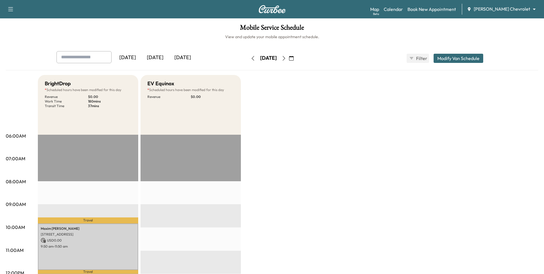
click at [251, 59] on icon "button" at bounding box center [253, 58] width 5 height 5
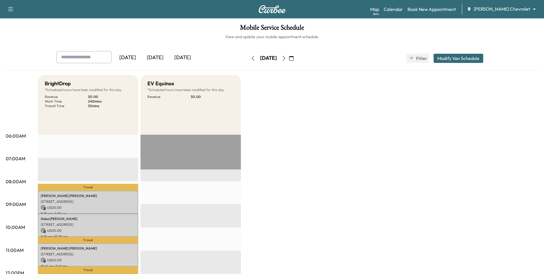
click at [252, 58] on icon "button" at bounding box center [253, 58] width 3 height 5
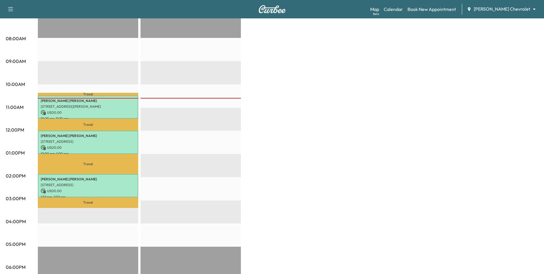
scroll to position [143, 0]
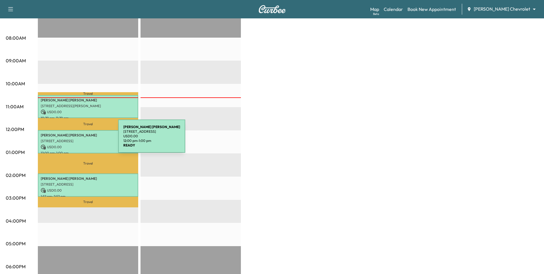
click at [75, 139] on p "[STREET_ADDRESS]" at bounding box center [88, 141] width 95 height 5
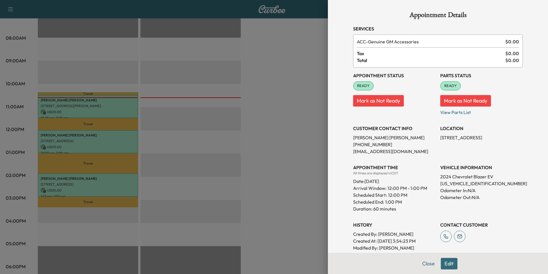
drag, startPoint x: 179, startPoint y: 155, endPoint x: 178, endPoint y: 163, distance: 7.5
click at [180, 155] on div at bounding box center [274, 137] width 548 height 274
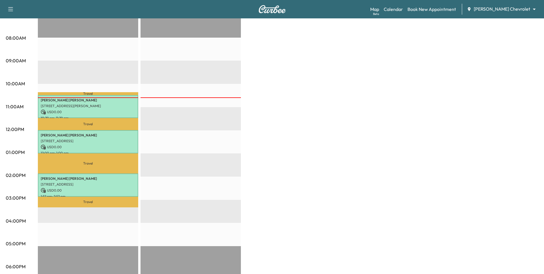
click at [108, 185] on div "[PERSON_NAME] [STREET_ADDRESS] USD 0.00 1:52 pm - 2:52 pm" at bounding box center [88, 184] width 100 height 23
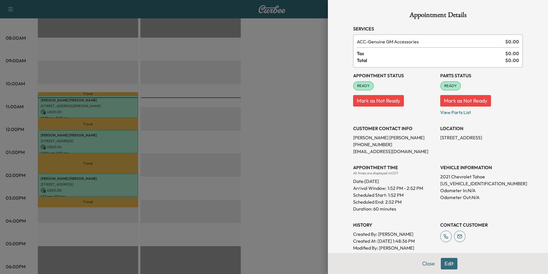
click at [298, 190] on div at bounding box center [274, 137] width 548 height 274
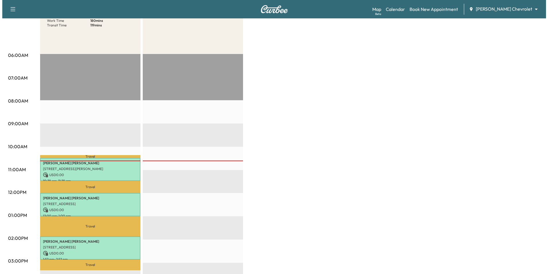
scroll to position [0, 0]
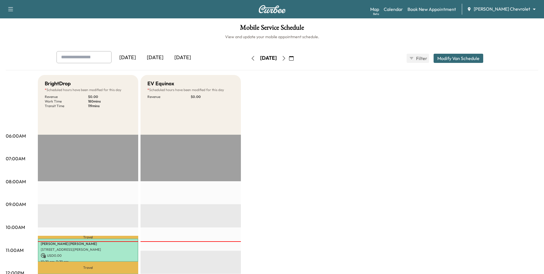
click at [285, 59] on icon "button" at bounding box center [283, 58] width 3 height 5
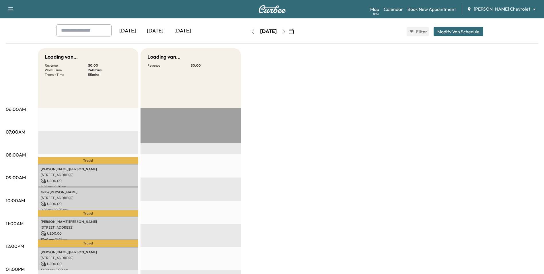
scroll to position [86, 0]
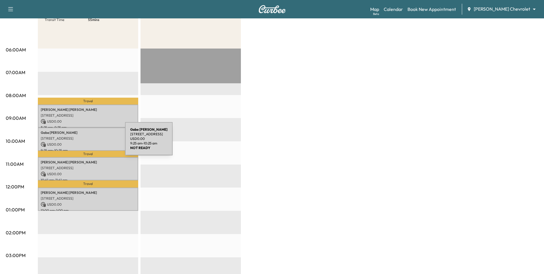
click at [82, 142] on p "USD 0.00" at bounding box center [88, 144] width 95 height 5
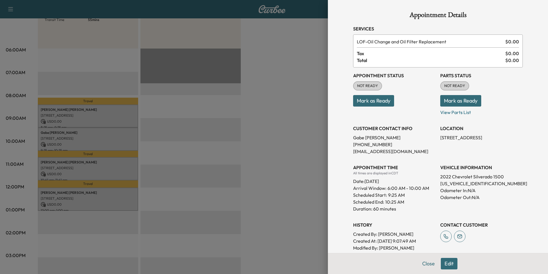
click at [83, 117] on div at bounding box center [274, 137] width 548 height 274
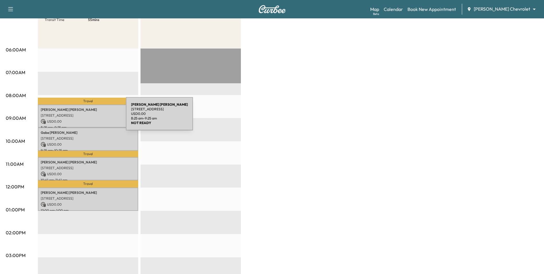
click at [83, 117] on div "[PERSON_NAME] [STREET_ADDRESS] USD 0.00 8:25 am - 9:25 am" at bounding box center [88, 115] width 100 height 23
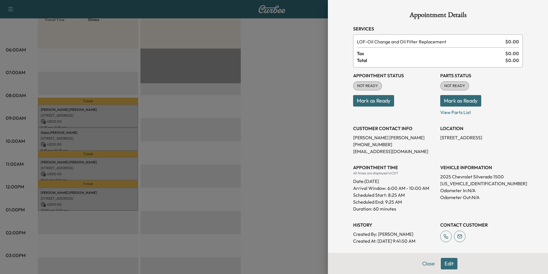
click at [85, 156] on div at bounding box center [274, 137] width 548 height 274
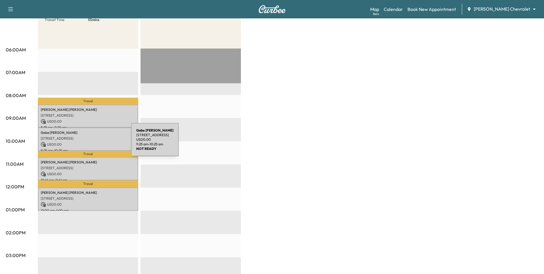
click at [88, 142] on p "USD 0.00" at bounding box center [88, 144] width 95 height 5
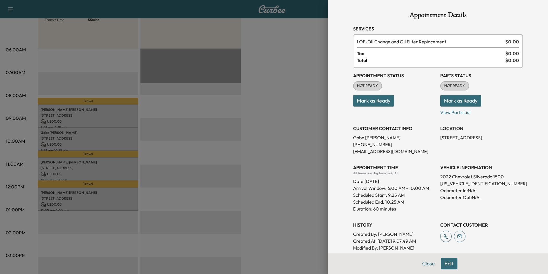
click at [213, 179] on div at bounding box center [274, 137] width 548 height 274
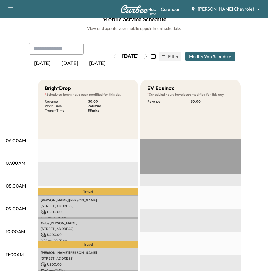
scroll to position [0, 0]
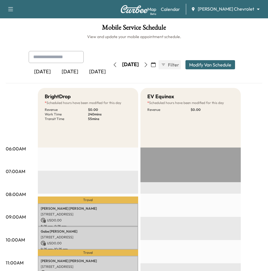
click at [147, 66] on icon "button" at bounding box center [146, 65] width 3 height 5
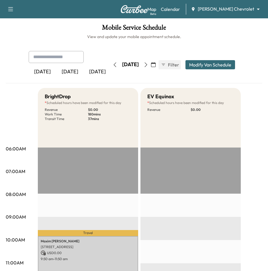
click at [110, 67] on button "button" at bounding box center [115, 64] width 10 height 9
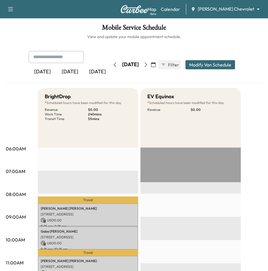
click at [148, 65] on icon "button" at bounding box center [146, 65] width 5 height 5
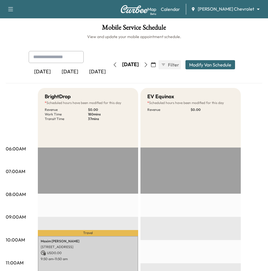
click at [156, 65] on icon "button" at bounding box center [153, 65] width 5 height 5
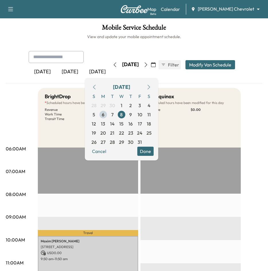
click at [104, 117] on span "6" at bounding box center [103, 114] width 3 height 7
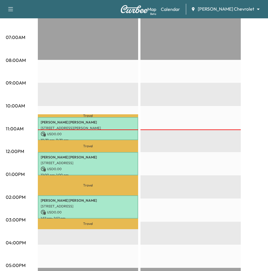
scroll to position [172, 0]
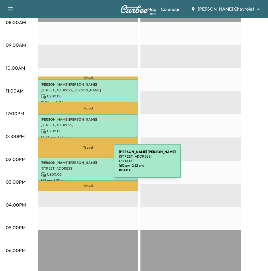
click at [71, 166] on p "[STREET_ADDRESS]" at bounding box center [88, 168] width 95 height 5
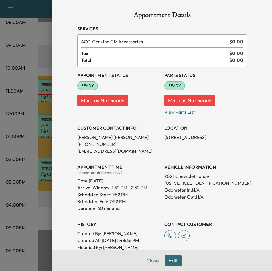
click at [151, 193] on button "Close" at bounding box center [153, 260] width 20 height 11
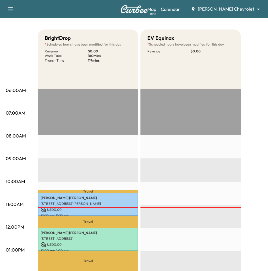
scroll to position [0, 0]
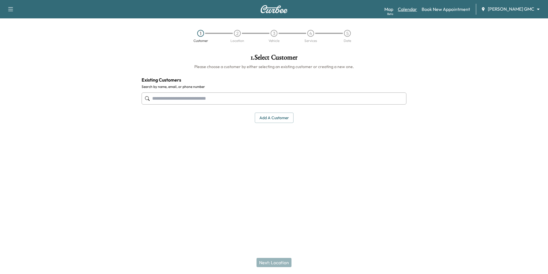
click at [412, 12] on link "Calendar" at bounding box center [407, 9] width 19 height 7
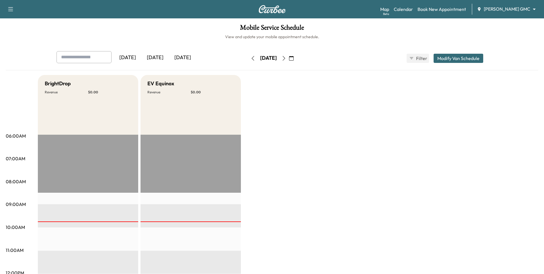
click at [294, 56] on icon "button" at bounding box center [291, 58] width 5 height 5
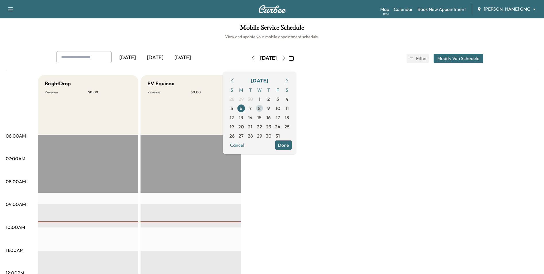
click at [261, 111] on span "8" at bounding box center [259, 108] width 3 height 7
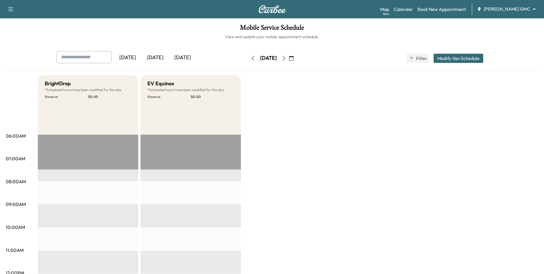
click at [491, 9] on body "Support Log Out Map Beta Calendar Book New Appointment Mauer GMC ******** ​ Mob…" at bounding box center [272, 137] width 544 height 274
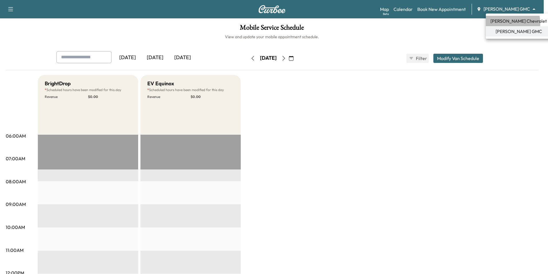
click at [503, 23] on span "[PERSON_NAME] Chevrolet" at bounding box center [519, 20] width 56 height 7
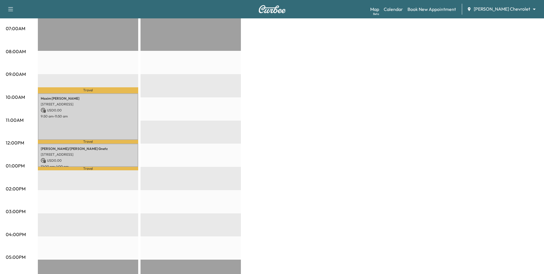
scroll to position [143, 0]
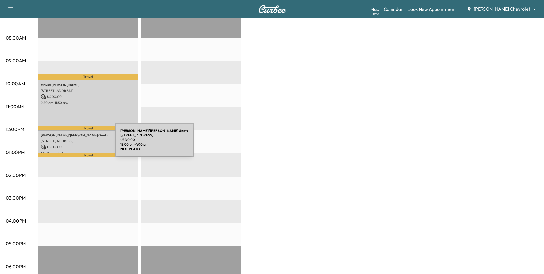
click at [72, 144] on p "USD 0.00" at bounding box center [88, 146] width 95 height 5
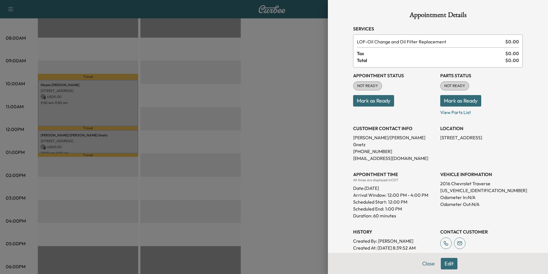
click at [84, 164] on div at bounding box center [274, 137] width 548 height 274
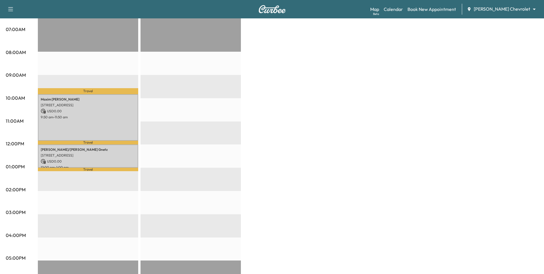
scroll to position [115, 0]
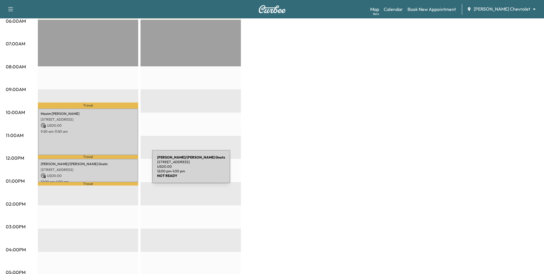
click at [109, 170] on p "[STREET_ADDRESS]" at bounding box center [88, 169] width 95 height 5
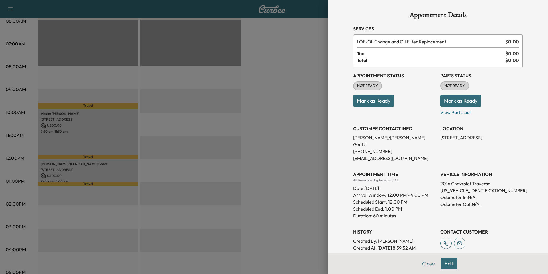
click at [236, 175] on div at bounding box center [274, 137] width 548 height 274
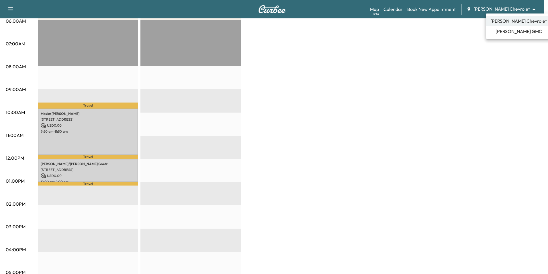
click at [506, 8] on body "Support Log Out Map Beta Calendar Book New Appointment Mauer Chevrolet ********…" at bounding box center [274, 22] width 548 height 274
click at [112, 143] on div at bounding box center [274, 137] width 548 height 274
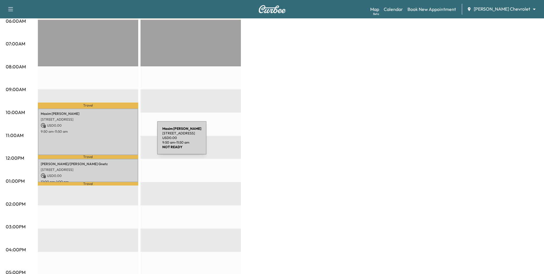
click at [114, 141] on div "Maxim Kushner 11970 ALBAVAR PATH, INVER GROVE HEIGHTS, MN 55077, USA USD 0.00 9…" at bounding box center [88, 131] width 100 height 46
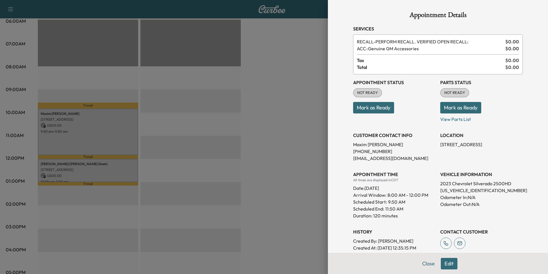
click at [114, 138] on div at bounding box center [274, 137] width 548 height 274
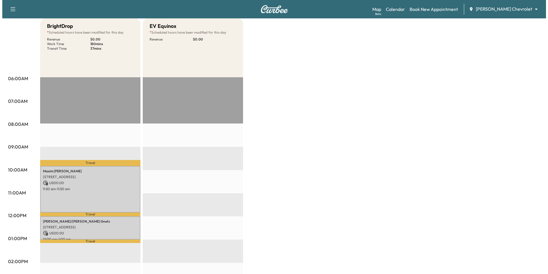
scroll to position [0, 0]
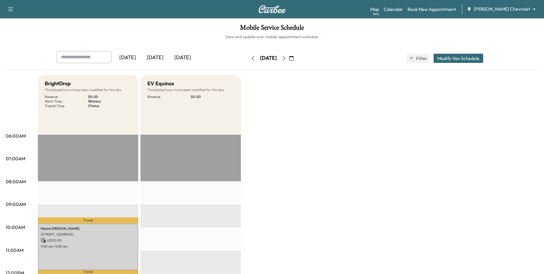
click at [502, 8] on body "Support Log Out Map Beta Calendar Book New Appointment Mauer Chevrolet ********…" at bounding box center [272, 137] width 544 height 274
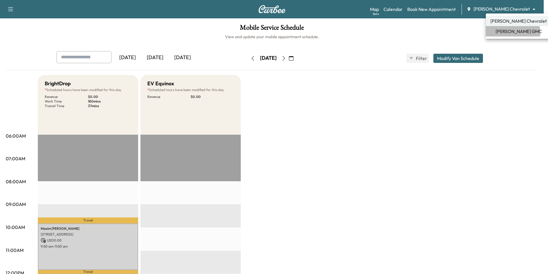
click at [504, 33] on span "[PERSON_NAME] GMC" at bounding box center [519, 31] width 46 height 7
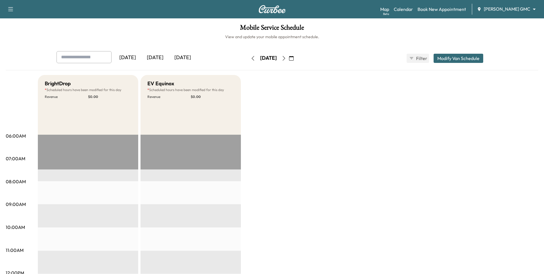
click at [451, 58] on button "Modify Van Schedule" at bounding box center [459, 58] width 50 height 9
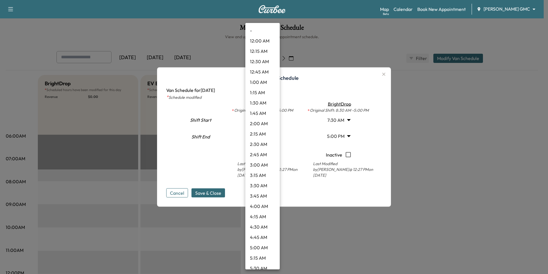
click at [270, 122] on body "Support Log Out Map Beta Calendar Book New Appointment Mauer GMC ******** ​ Mob…" at bounding box center [274, 137] width 548 height 274
click at [261, 88] on li "6:00 AM" at bounding box center [262, 84] width 34 height 10
type input "*"
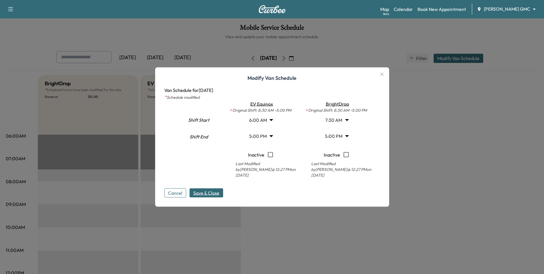
click at [215, 191] on span "Save & Close" at bounding box center [206, 192] width 26 height 7
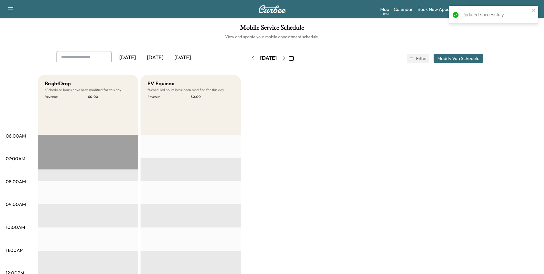
click at [448, 59] on button "Modify Van Schedule" at bounding box center [459, 58] width 50 height 9
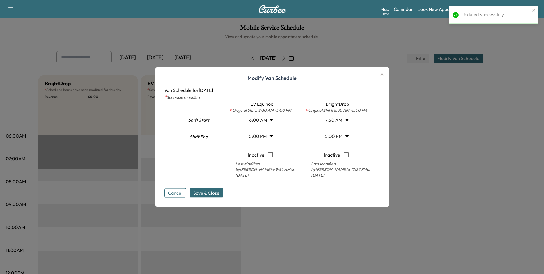
click at [346, 122] on body "Updated successfuly Support Log Out Map Beta Calendar Book New Appointment Maue…" at bounding box center [272, 137] width 544 height 274
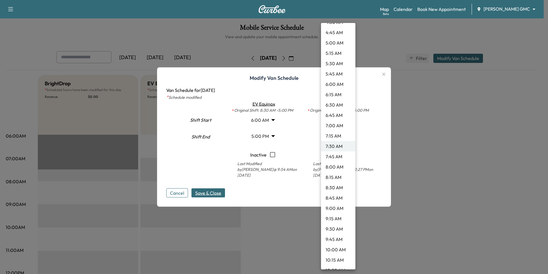
click at [332, 85] on li "6:00 AM" at bounding box center [338, 84] width 34 height 10
type input "*"
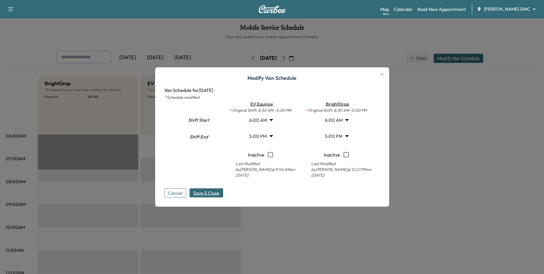
click at [214, 190] on span "Save & Close" at bounding box center [206, 192] width 26 height 7
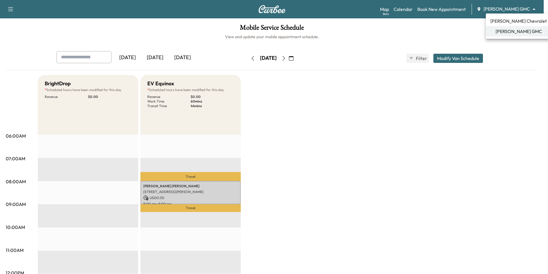
click at [499, 9] on body "Support Log Out Map Beta Calendar Book New Appointment [PERSON_NAME] GMC ******…" at bounding box center [274, 137] width 548 height 274
click at [501, 24] on span "[PERSON_NAME] Chevrolet" at bounding box center [519, 20] width 56 height 7
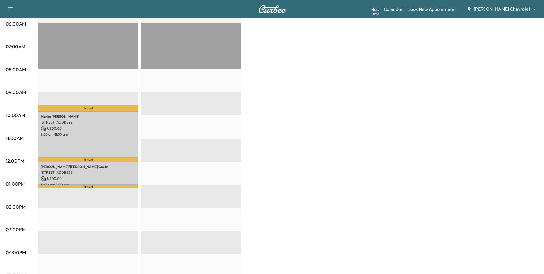
scroll to position [57, 0]
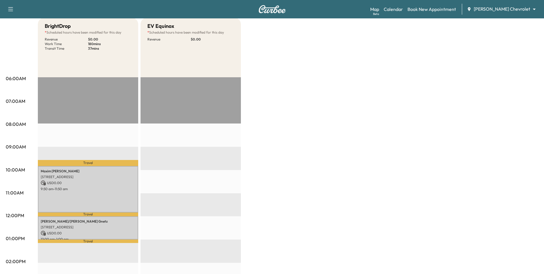
click at [520, 9] on body "Support Log Out Map Beta Calendar Book New Appointment Mauer Chevrolet ********…" at bounding box center [272, 80] width 544 height 274
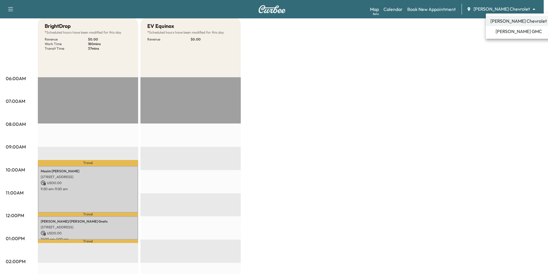
click at [520, 20] on span "[PERSON_NAME] Chevrolet" at bounding box center [519, 20] width 56 height 7
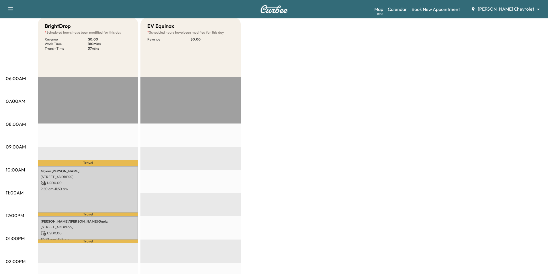
click at [515, 10] on body "Support Log Out Map Beta Calendar Book New Appointment Mauer Chevrolet ********…" at bounding box center [274, 80] width 548 height 274
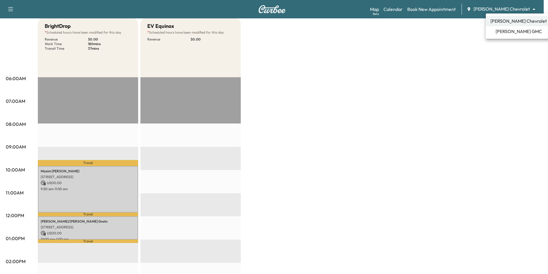
click at [510, 34] on span "[PERSON_NAME] GMC" at bounding box center [519, 31] width 46 height 7
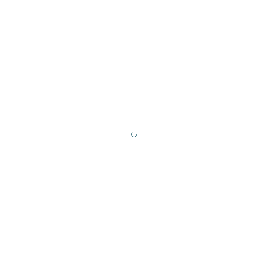
scroll to position [0, 0]
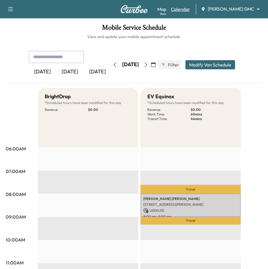
click at [190, 8] on link "Calendar" at bounding box center [180, 9] width 19 height 7
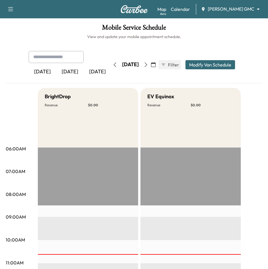
click at [148, 64] on icon "button" at bounding box center [146, 65] width 5 height 5
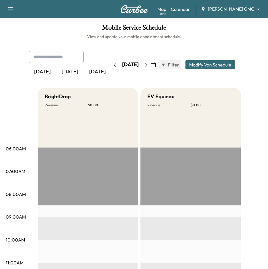
click at [147, 65] on icon "button" at bounding box center [146, 65] width 3 height 5
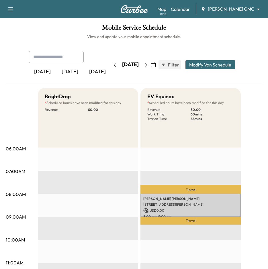
click at [113, 66] on icon "button" at bounding box center [115, 65] width 5 height 5
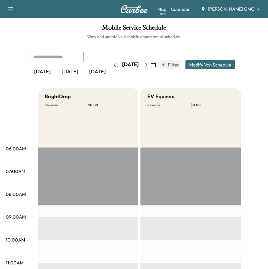
click at [113, 66] on icon "button" at bounding box center [115, 65] width 5 height 5
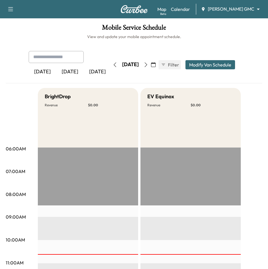
click at [148, 65] on icon "button" at bounding box center [146, 65] width 5 height 5
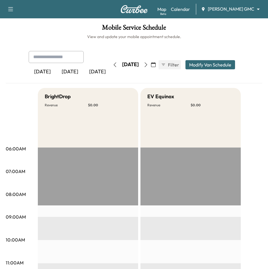
click at [148, 63] on icon "button" at bounding box center [146, 65] width 5 height 5
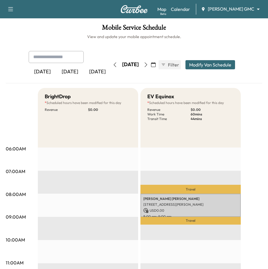
scroll to position [57, 0]
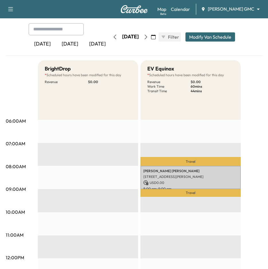
scroll to position [0, 0]
